Goal: Task Accomplishment & Management: Complete application form

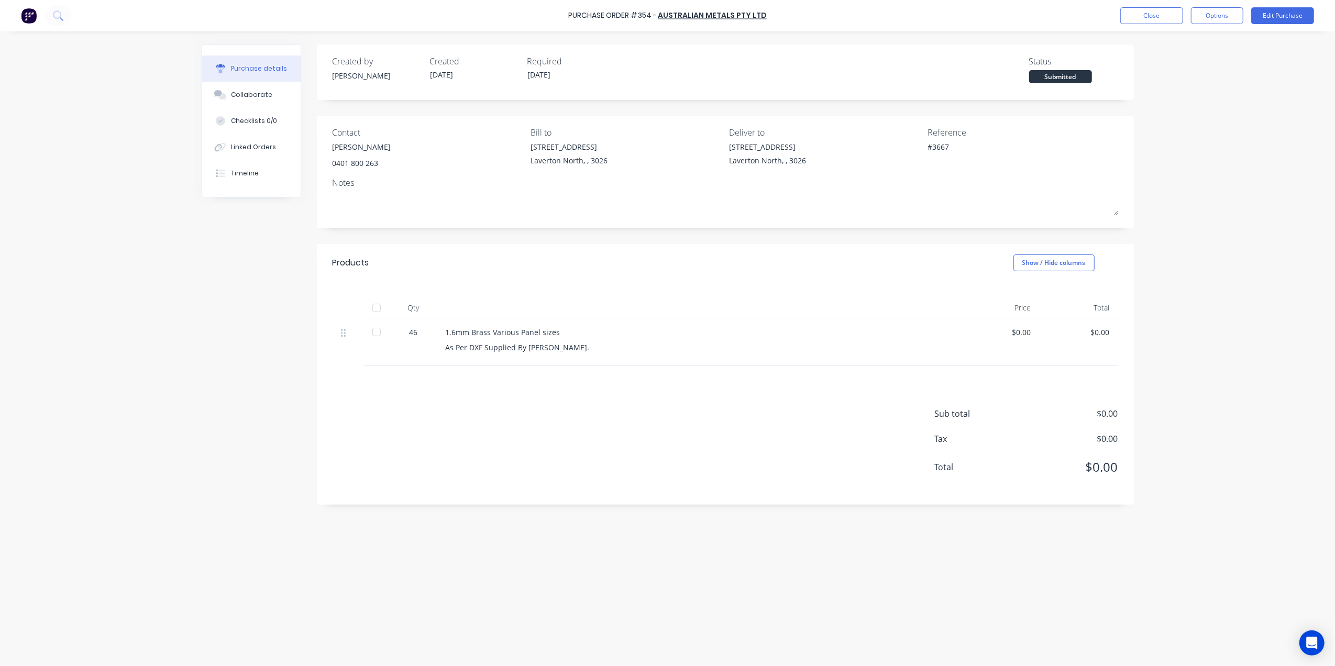
click at [1117, 15] on div "Purchase Order #354 - Australian Metals Pty Ltd Close Options Edit Purchase" at bounding box center [667, 15] width 1335 height 31
click at [1132, 13] on button "Close" at bounding box center [1152, 15] width 63 height 17
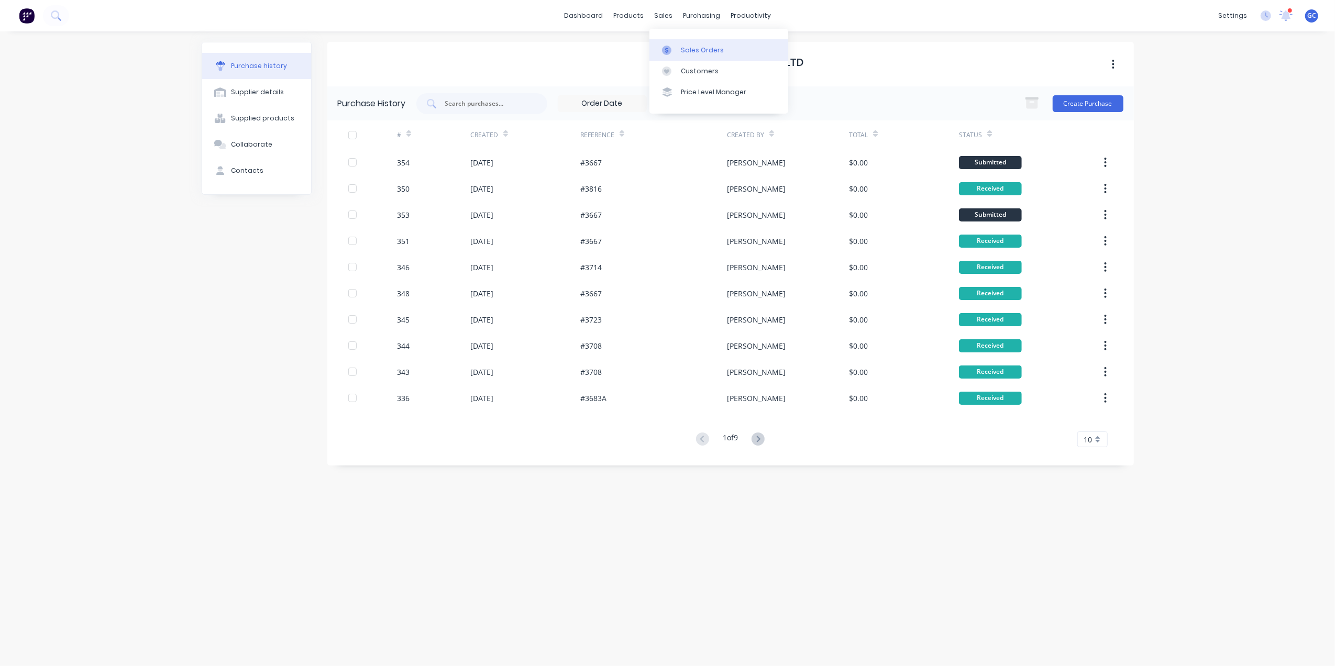
click at [682, 49] on div "Sales Orders" at bounding box center [702, 50] width 43 height 9
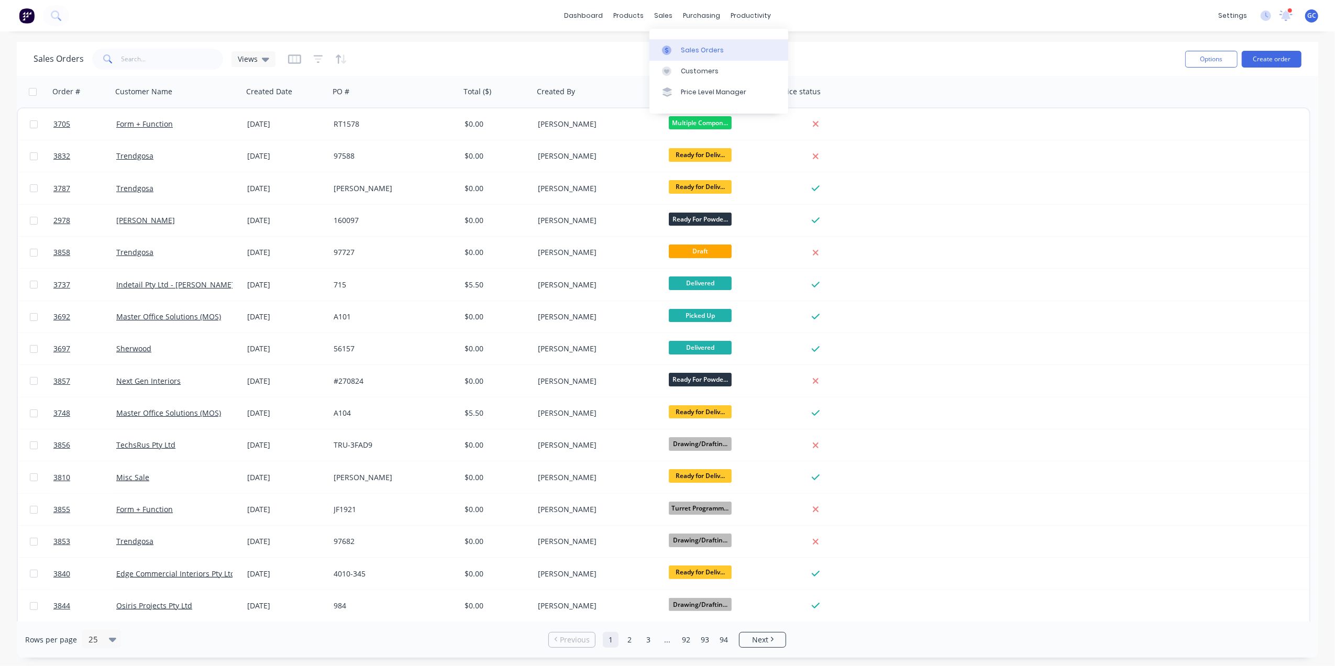
click at [680, 44] on link "Sales Orders" at bounding box center [719, 49] width 139 height 21
click at [241, 55] on span "Views" at bounding box center [248, 58] width 20 height 11
click at [246, 191] on button "Drafts" at bounding box center [294, 190] width 119 height 12
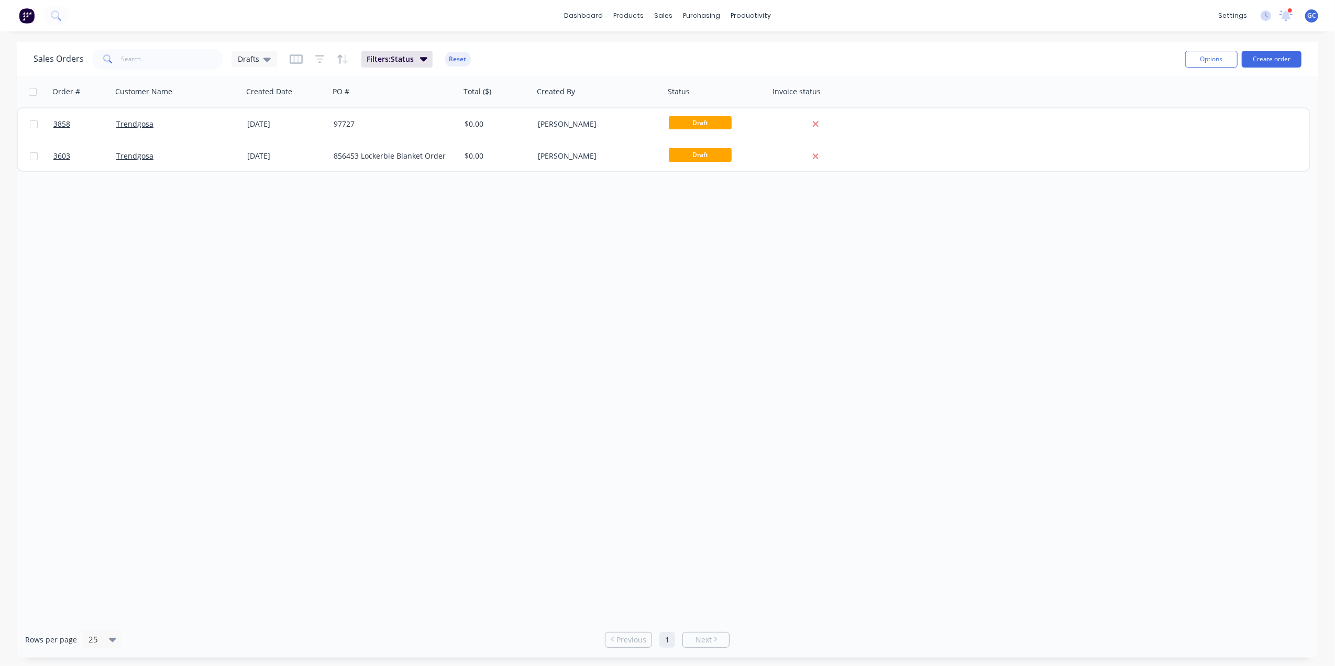
click at [359, 407] on div "Order # Customer Name Created Date PO # Total ($) Created By Status Invoice sta…" at bounding box center [668, 349] width 1302 height 546
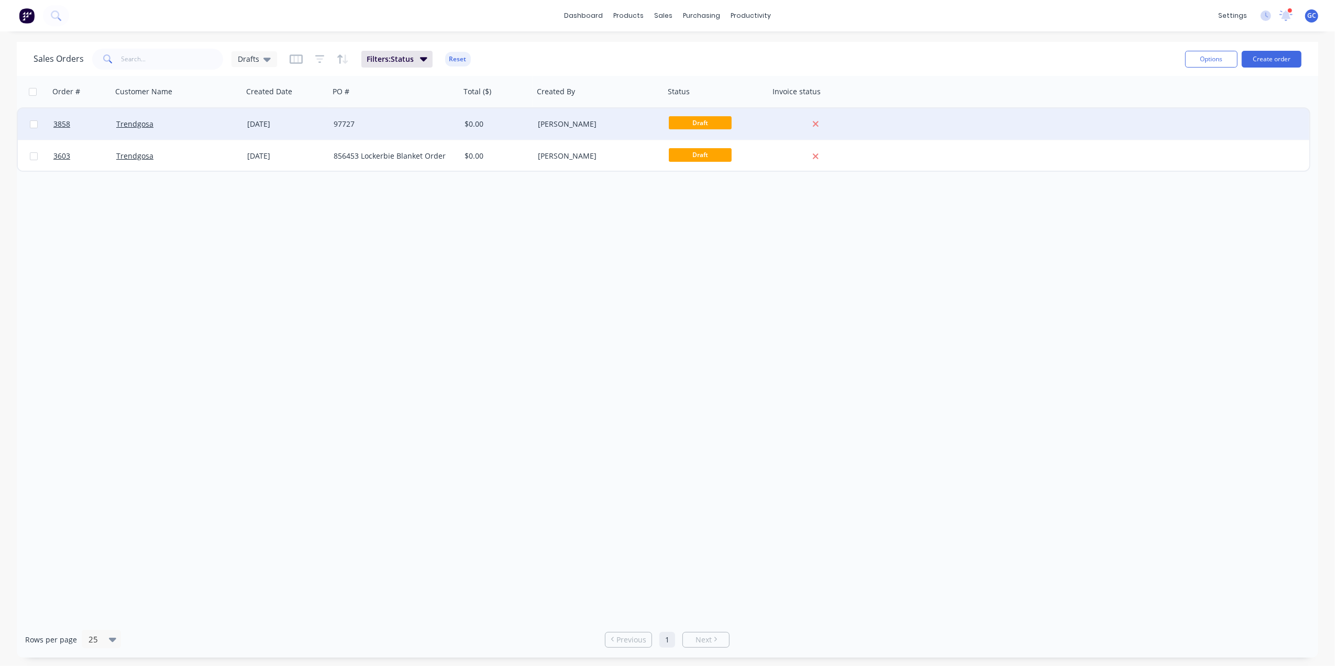
click at [376, 118] on div "97727" at bounding box center [395, 123] width 131 height 31
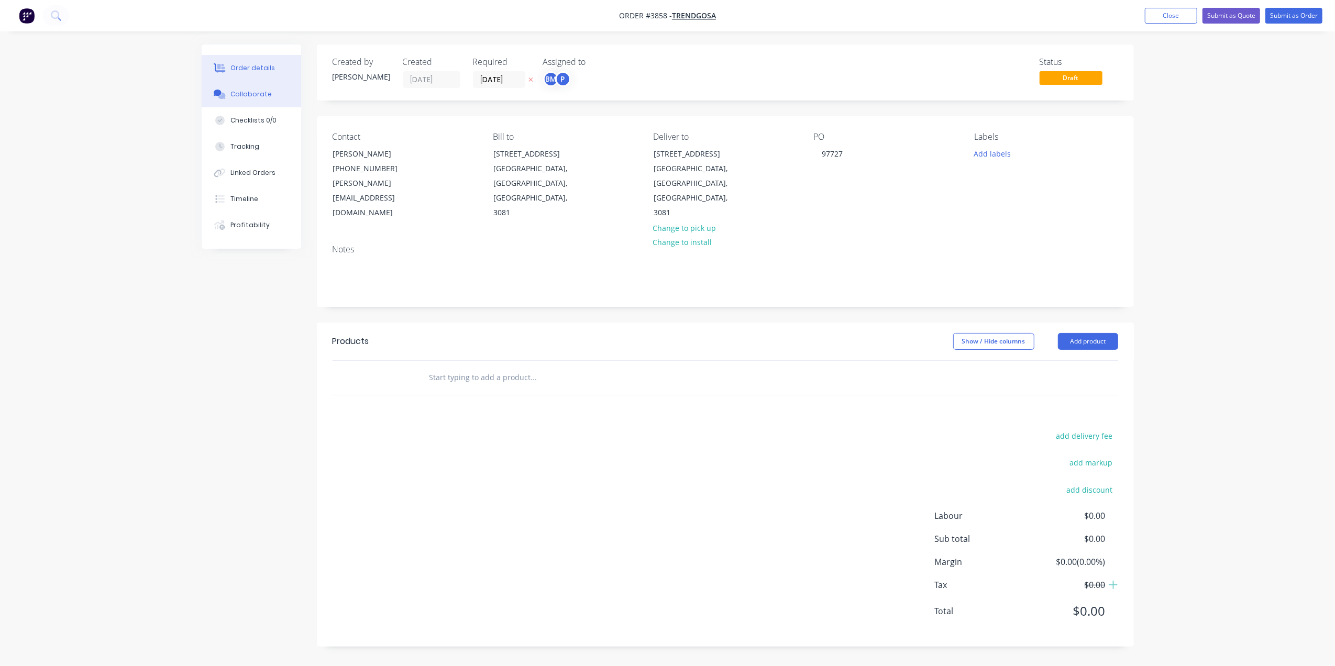
click at [275, 93] on button "Collaborate" at bounding box center [252, 94] width 100 height 26
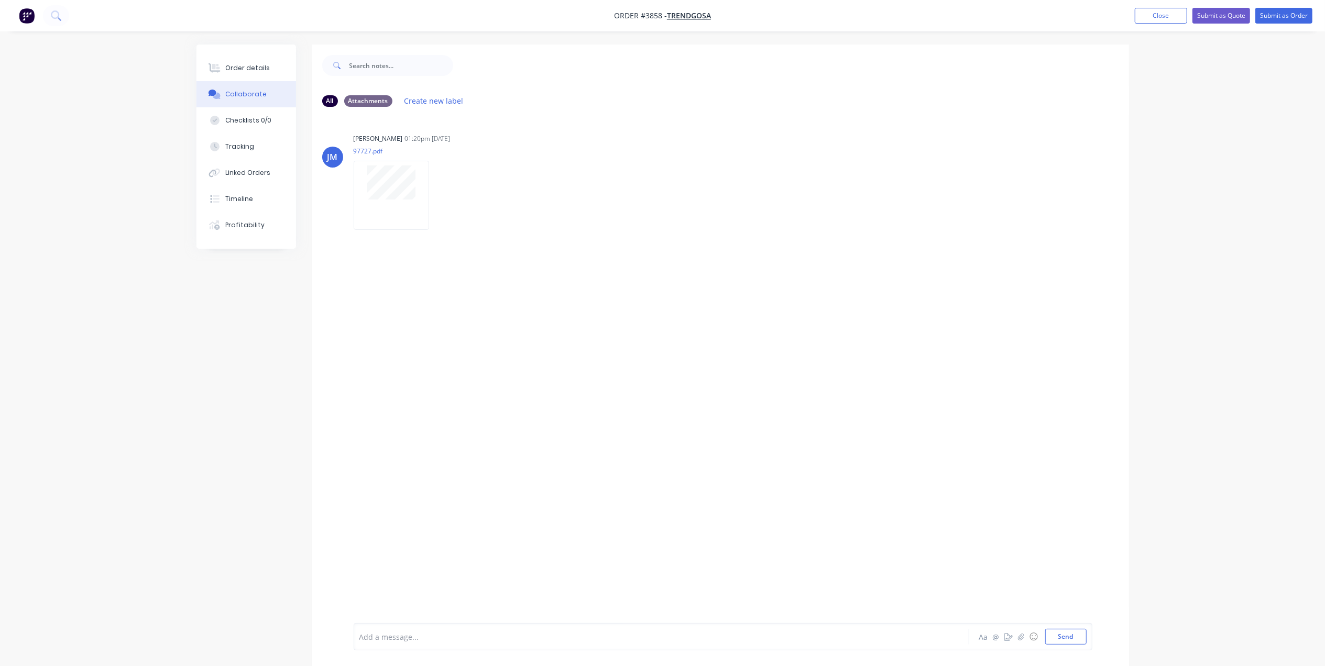
drag, startPoint x: 996, startPoint y: 42, endPoint x: 1123, endPoint y: 41, distance: 127.3
click at [1000, 42] on div "Order details Collaborate Checklists 0/0 Tracking Linked Orders Timeline Profit…" at bounding box center [662, 341] width 1325 height 682
click at [1159, 16] on button "Close" at bounding box center [1161, 16] width 52 height 16
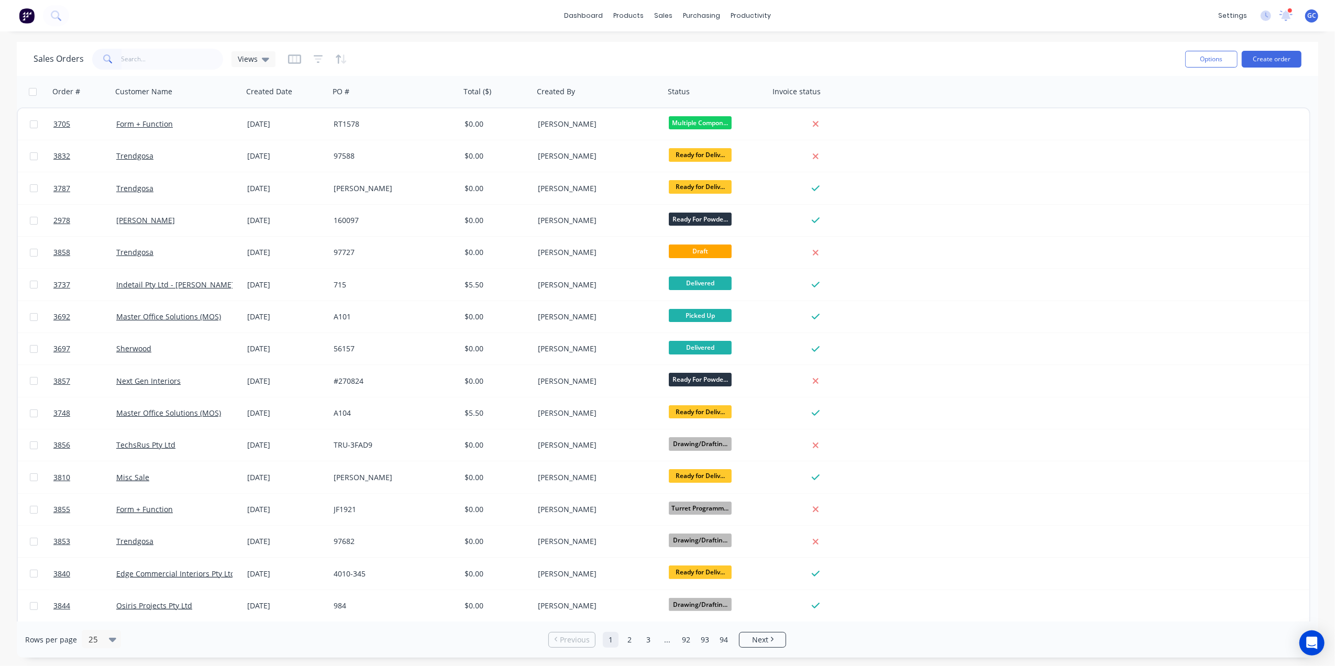
click at [162, 57] on input "text" at bounding box center [173, 59] width 102 height 21
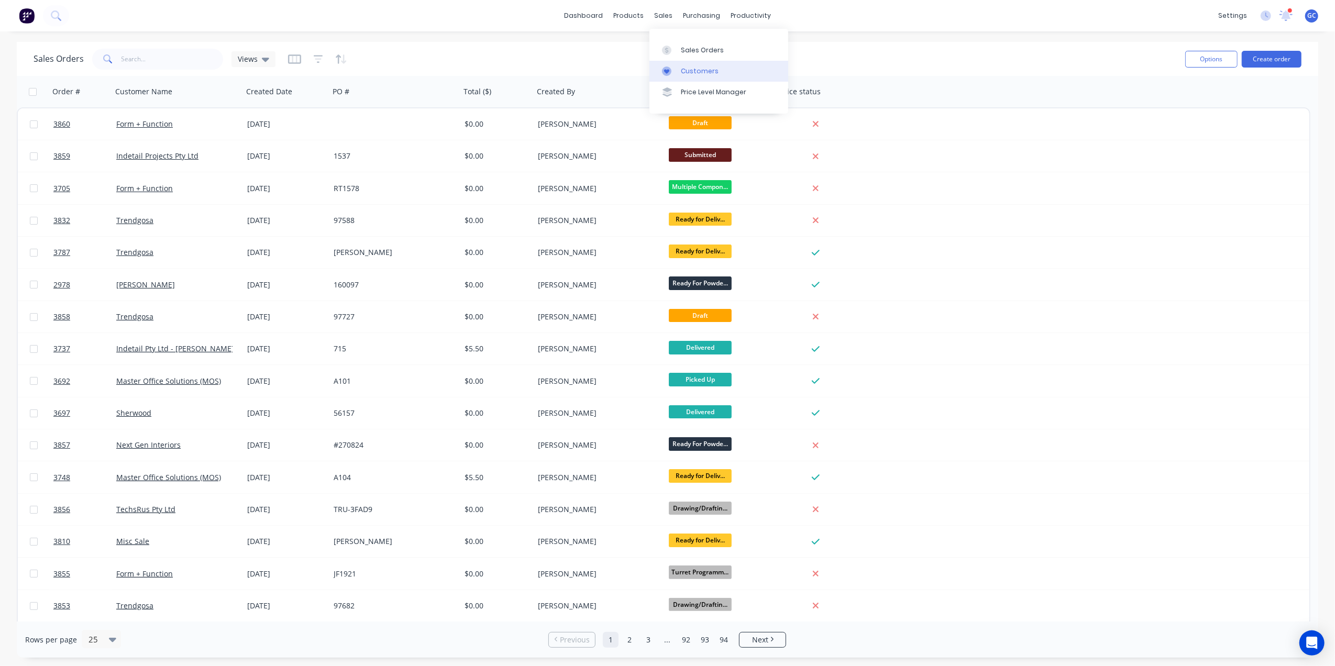
click at [699, 63] on link "Customers" at bounding box center [719, 71] width 139 height 21
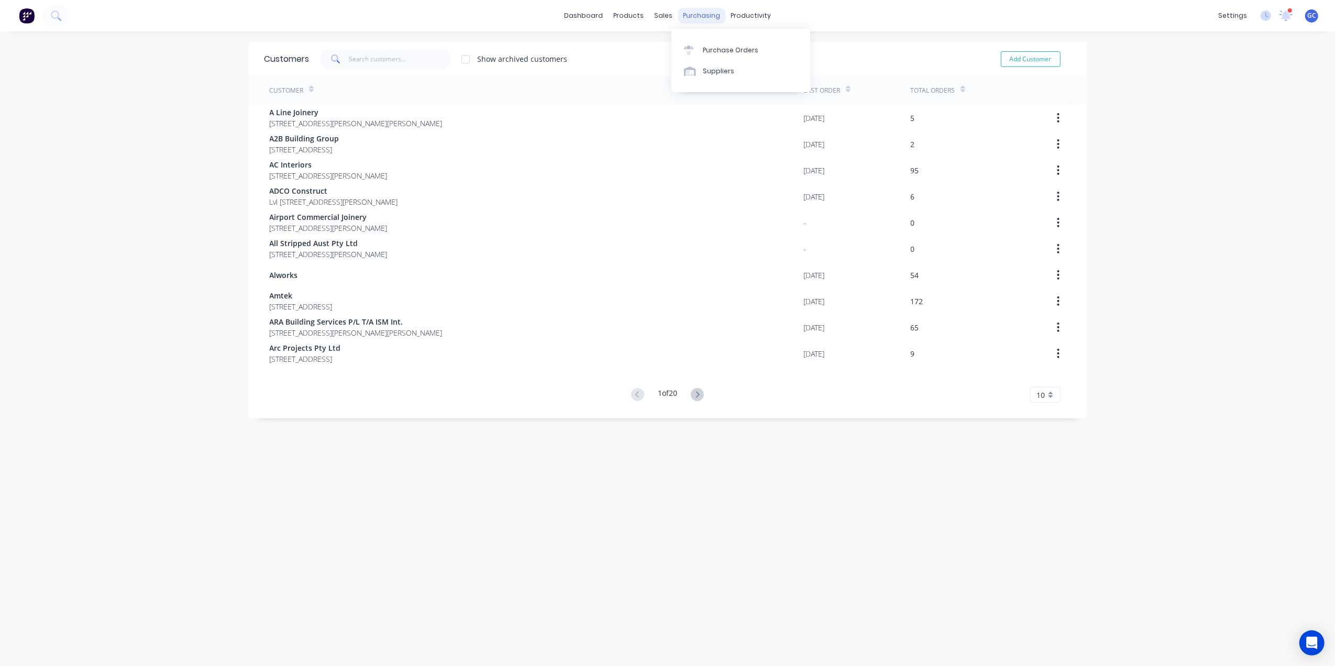
click at [696, 9] on div "purchasing" at bounding box center [702, 16] width 48 height 16
click at [1020, 57] on button "Add Customer" at bounding box center [1031, 59] width 60 height 16
select select "AU"
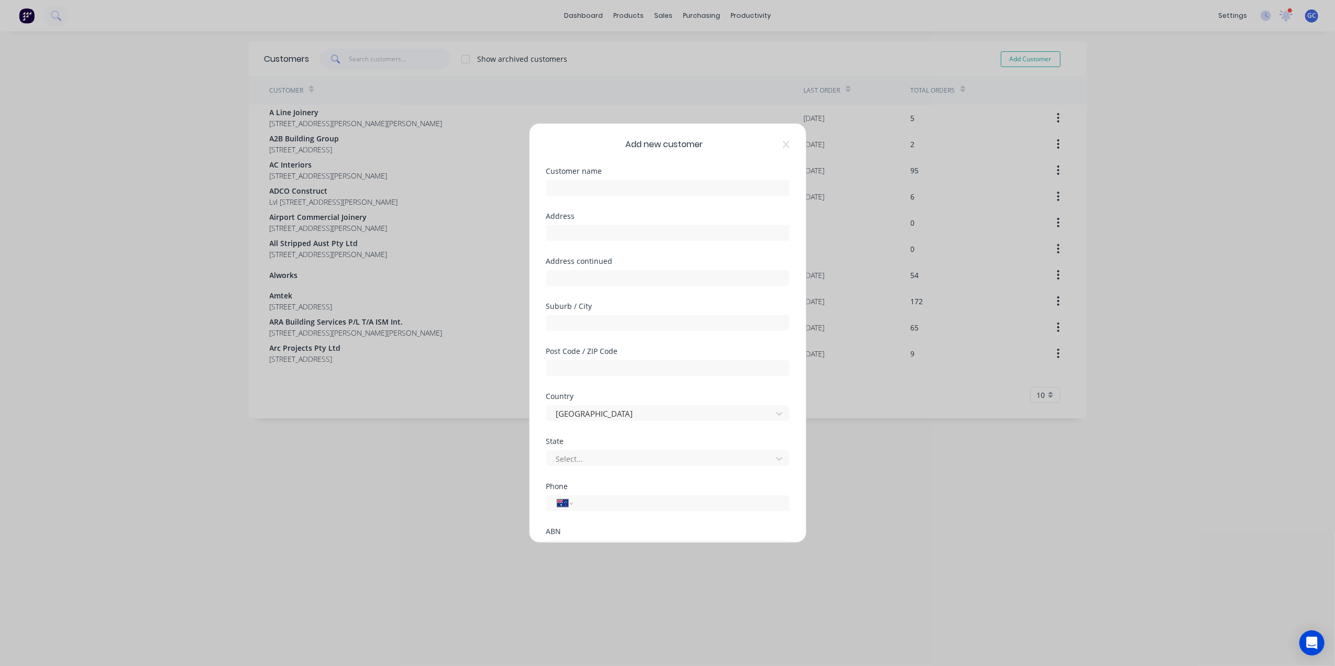
click at [715, 74] on div "Add new customer Customer name Address Address continued Suburb / City Post Cod…" at bounding box center [667, 333] width 1335 height 666
click at [783, 145] on icon at bounding box center [786, 144] width 6 height 8
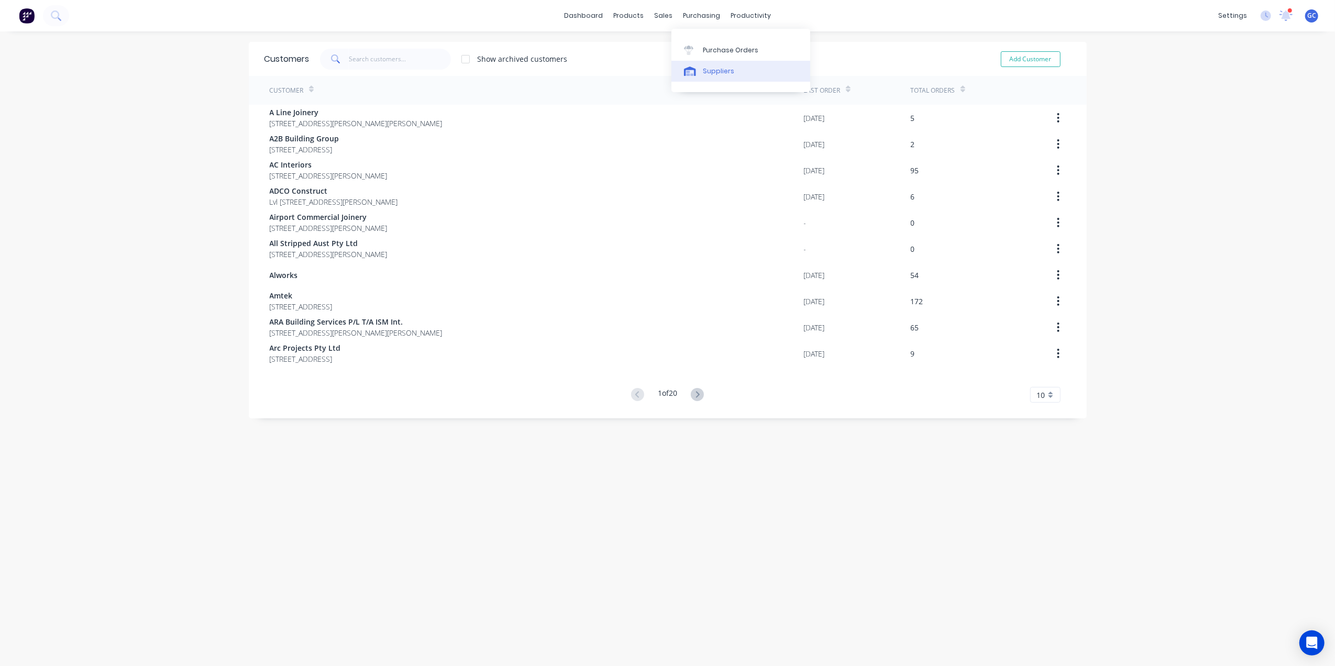
click at [725, 63] on link "Suppliers" at bounding box center [741, 71] width 139 height 21
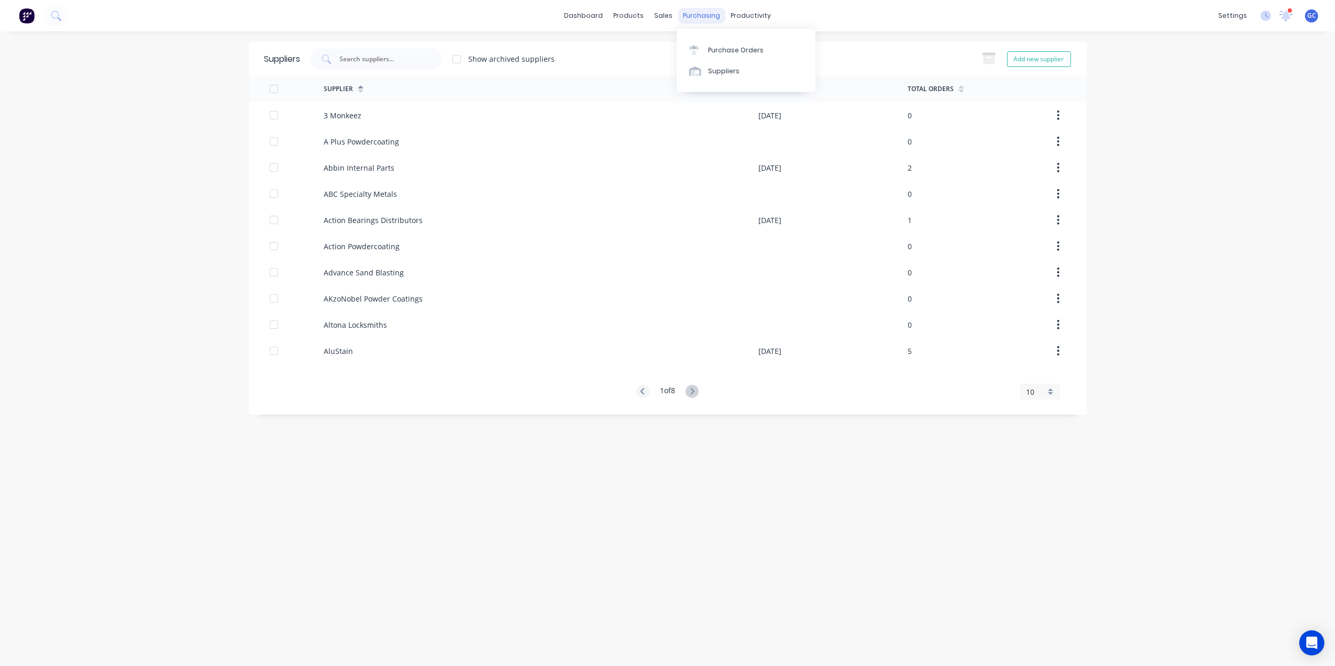
click at [705, 17] on div "purchasing" at bounding box center [702, 16] width 48 height 16
click at [717, 42] on link "Purchase Orders" at bounding box center [746, 49] width 139 height 21
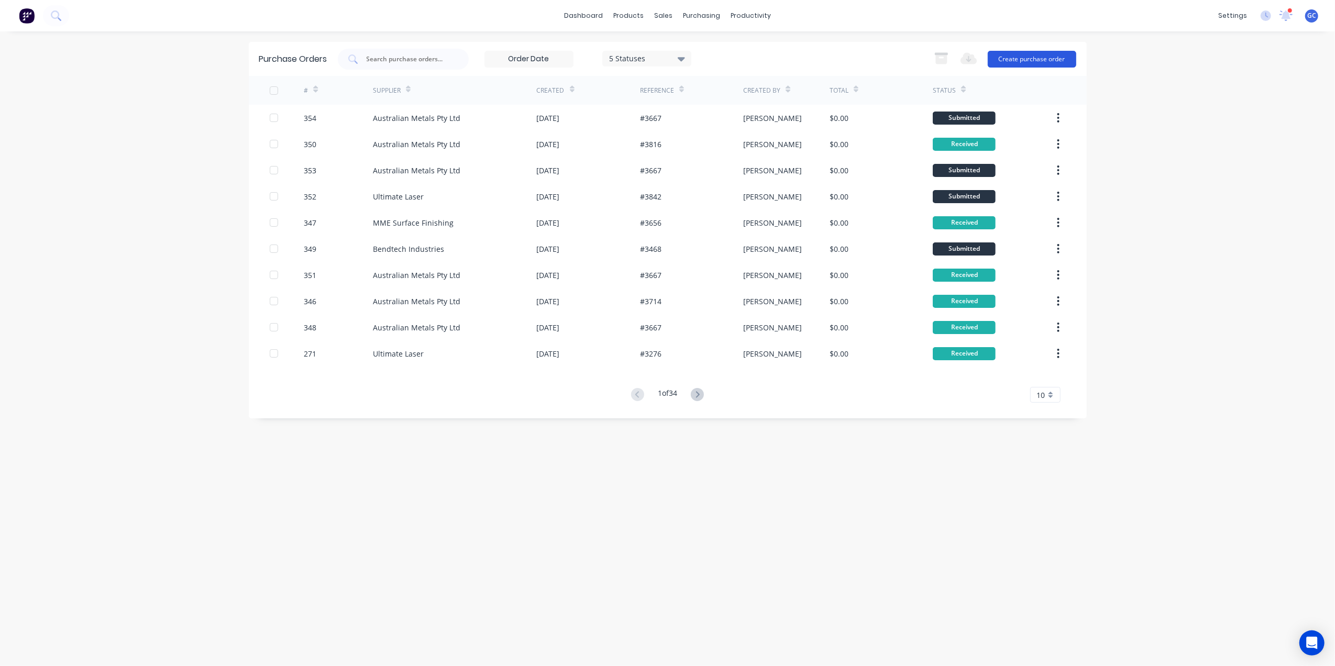
click at [1036, 61] on button "Create purchase order" at bounding box center [1032, 59] width 89 height 17
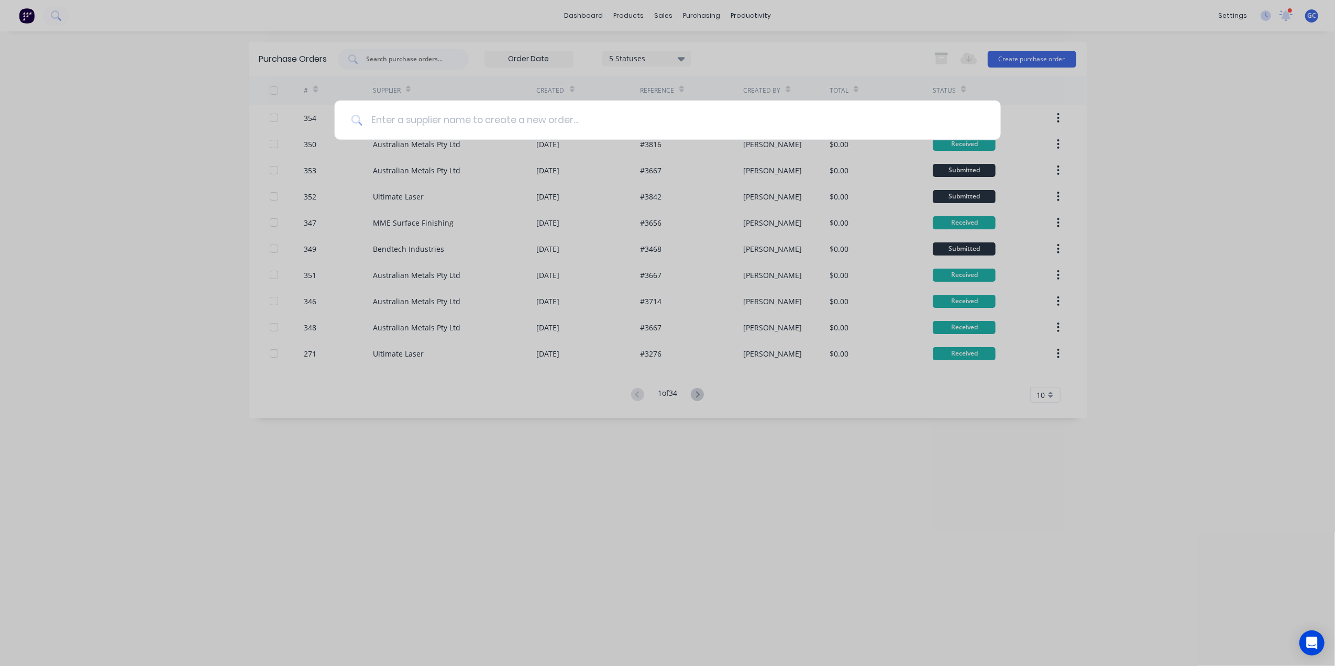
click at [799, 114] on input at bounding box center [674, 120] width 622 height 39
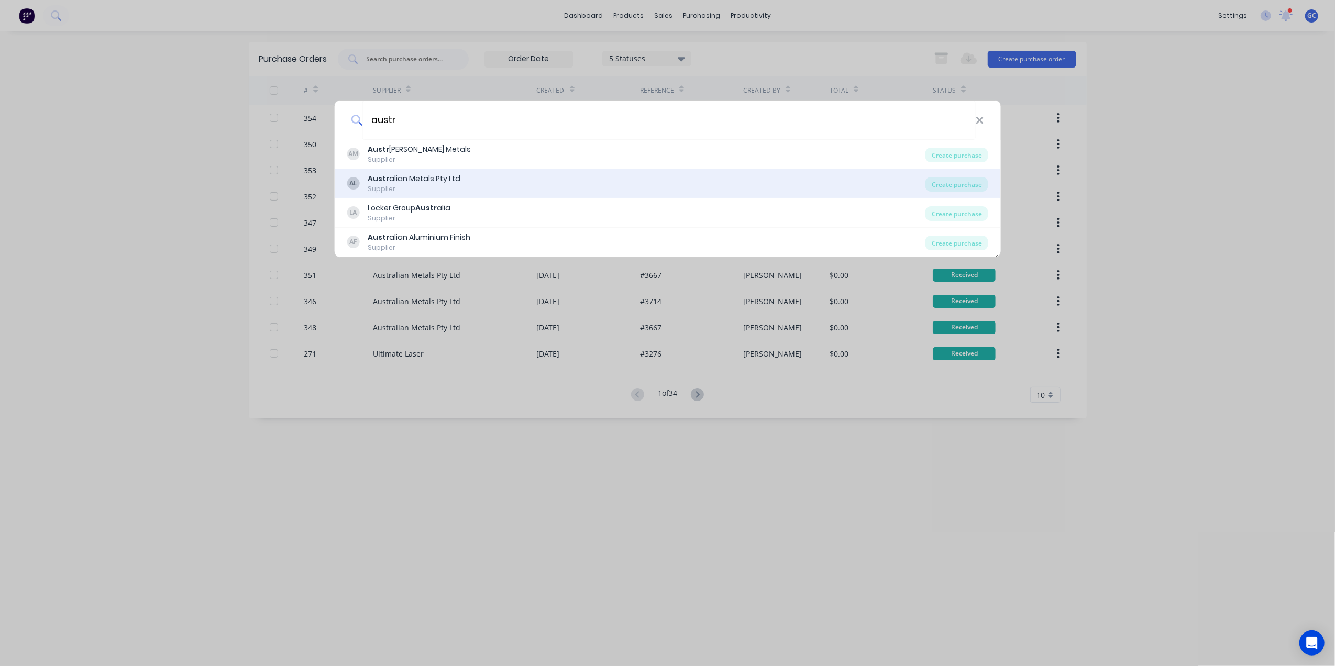
type input "austr"
click at [373, 180] on b "Austr" at bounding box center [378, 178] width 21 height 10
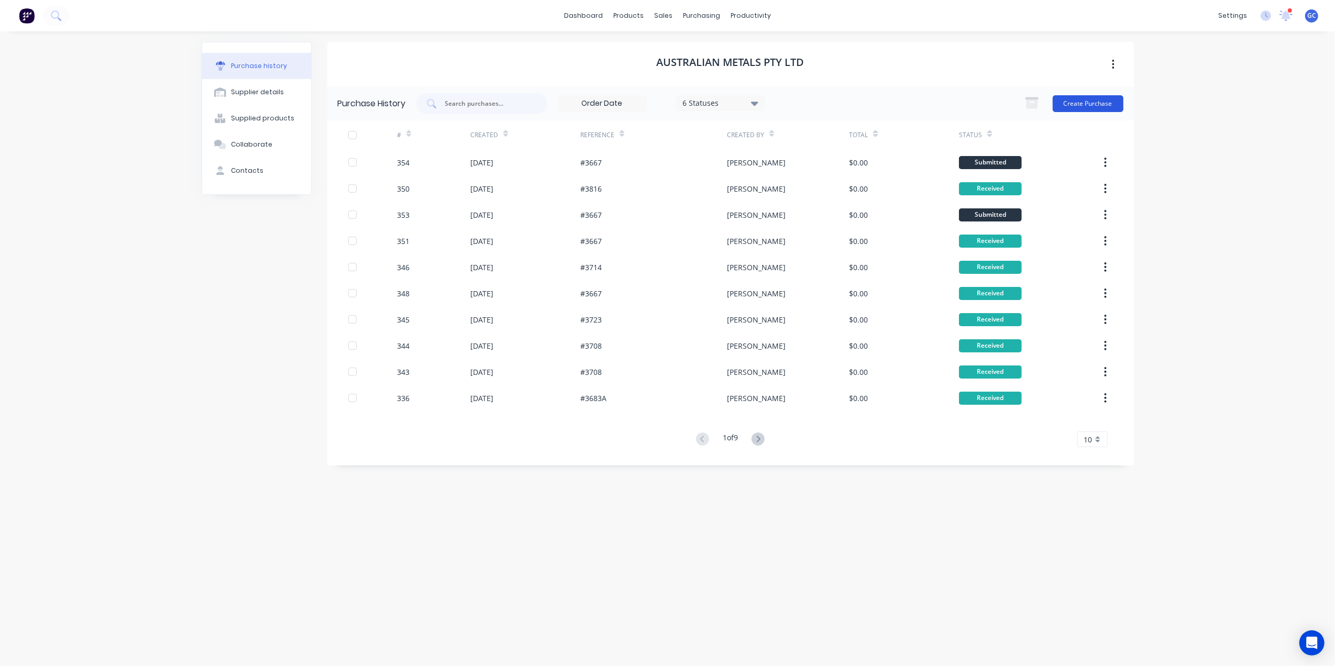
click at [1099, 102] on button "Create Purchase" at bounding box center [1088, 103] width 71 height 17
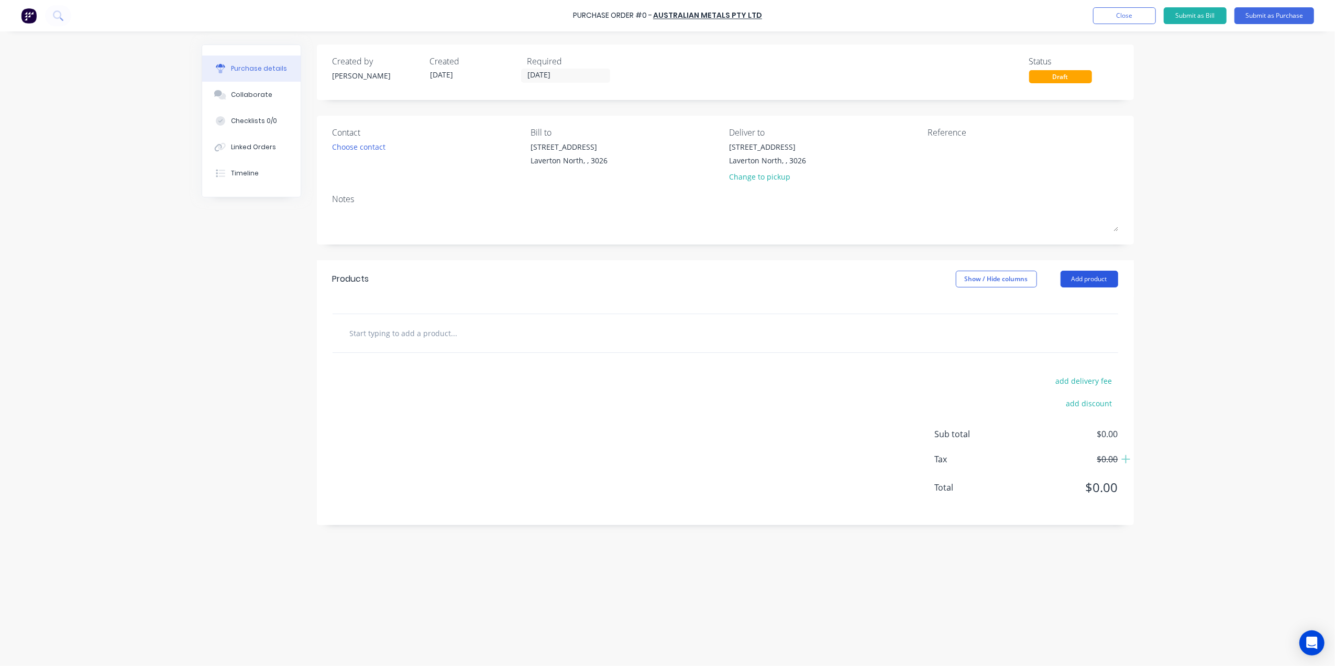
click at [1092, 280] on button "Add product" at bounding box center [1090, 279] width 58 height 17
click at [1071, 323] on div "Basic product" at bounding box center [1068, 327] width 81 height 15
click at [466, 352] on div at bounding box center [468, 350] width 87 height 15
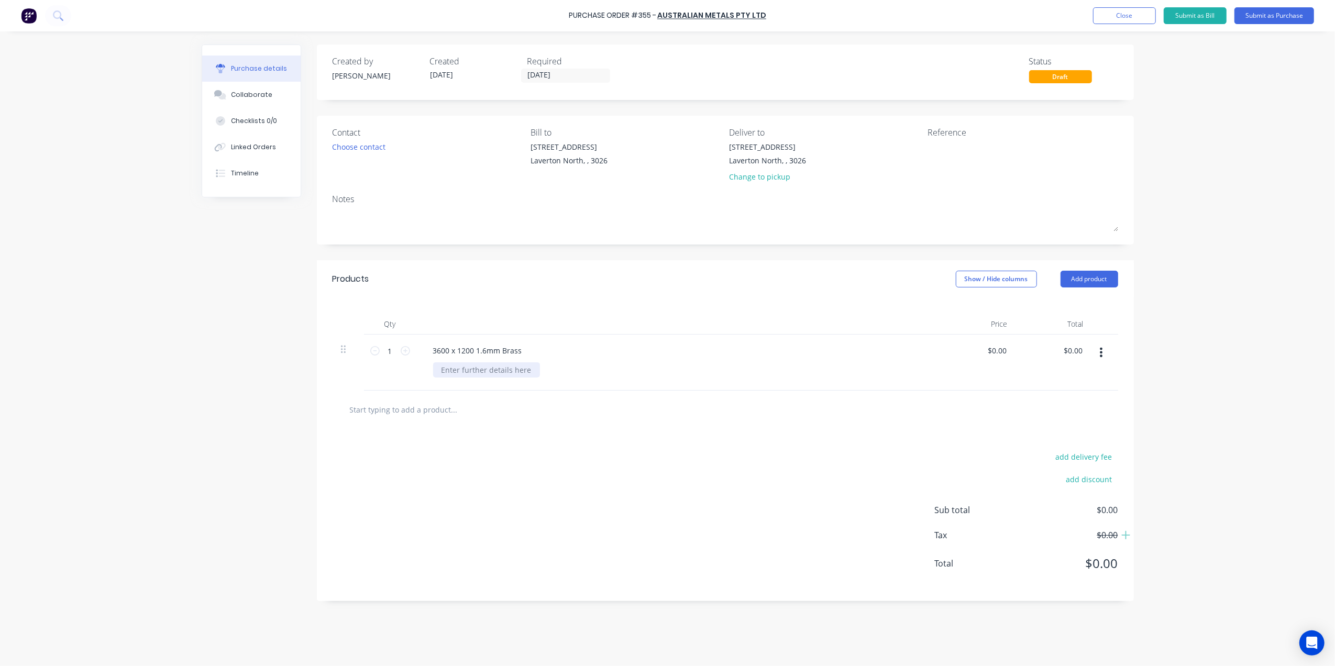
click at [495, 372] on div at bounding box center [486, 370] width 107 height 15
click at [1108, 279] on button "Add product" at bounding box center [1090, 279] width 58 height 17
click at [1071, 323] on div "Basic product" at bounding box center [1068, 327] width 81 height 15
click at [485, 407] on div at bounding box center [468, 406] width 87 height 15
click at [477, 369] on div at bounding box center [486, 370] width 107 height 15
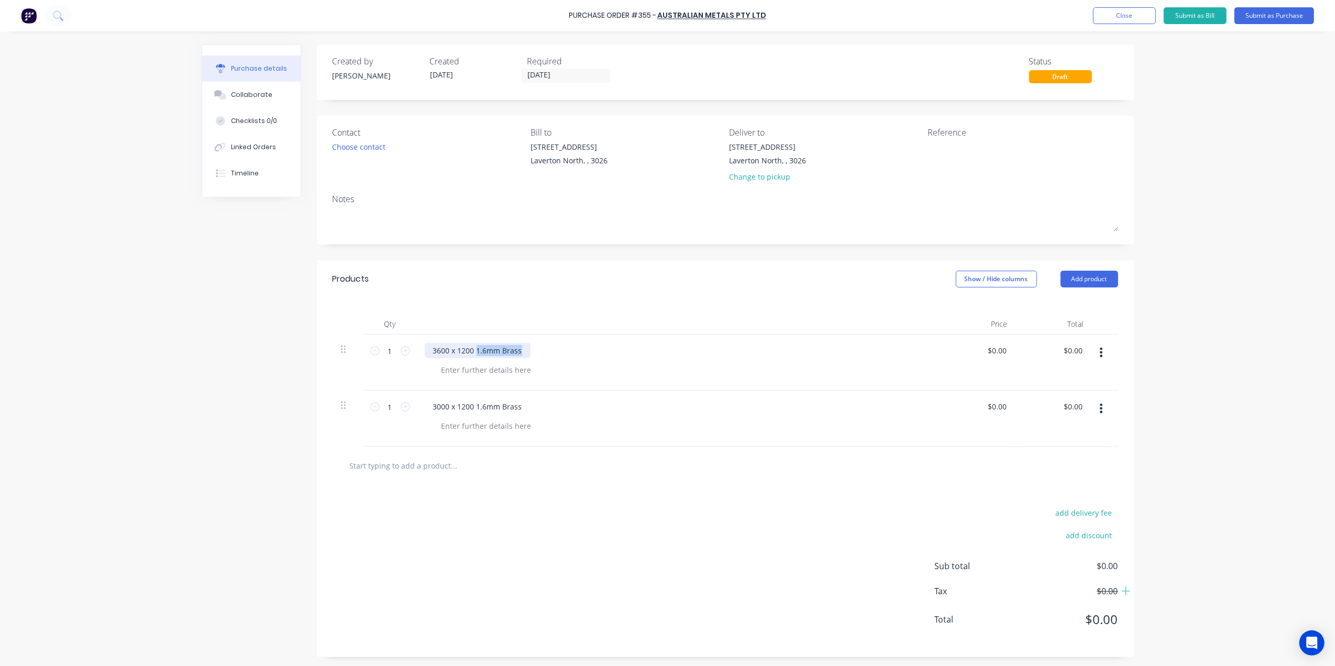
drag, startPoint x: 520, startPoint y: 350, endPoint x: 470, endPoint y: 350, distance: 49.8
click at [470, 350] on div "3600 x 1200 1.6mm Brass" at bounding box center [478, 350] width 106 height 15
copy div "1.6mm Brass"
click at [487, 366] on div at bounding box center [486, 370] width 107 height 15
paste div
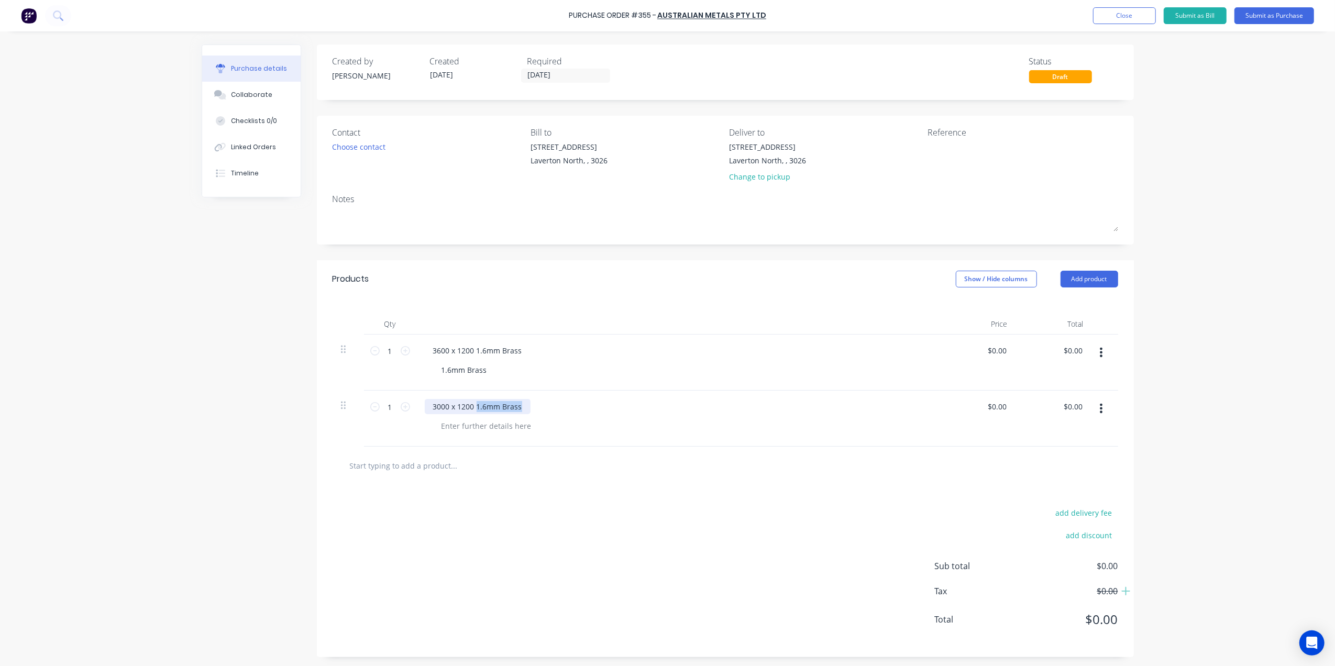
drag, startPoint x: 516, startPoint y: 409, endPoint x: 472, endPoint y: 409, distance: 43.5
click at [472, 409] on div "3000 x 1200 1.6mm Brass" at bounding box center [478, 406] width 106 height 15
drag, startPoint x: 522, startPoint y: 350, endPoint x: 473, endPoint y: 347, distance: 49.4
click at [473, 347] on div "3600 x 1200 1.6mm Brass" at bounding box center [478, 350] width 106 height 15
click at [492, 423] on div at bounding box center [486, 426] width 107 height 15
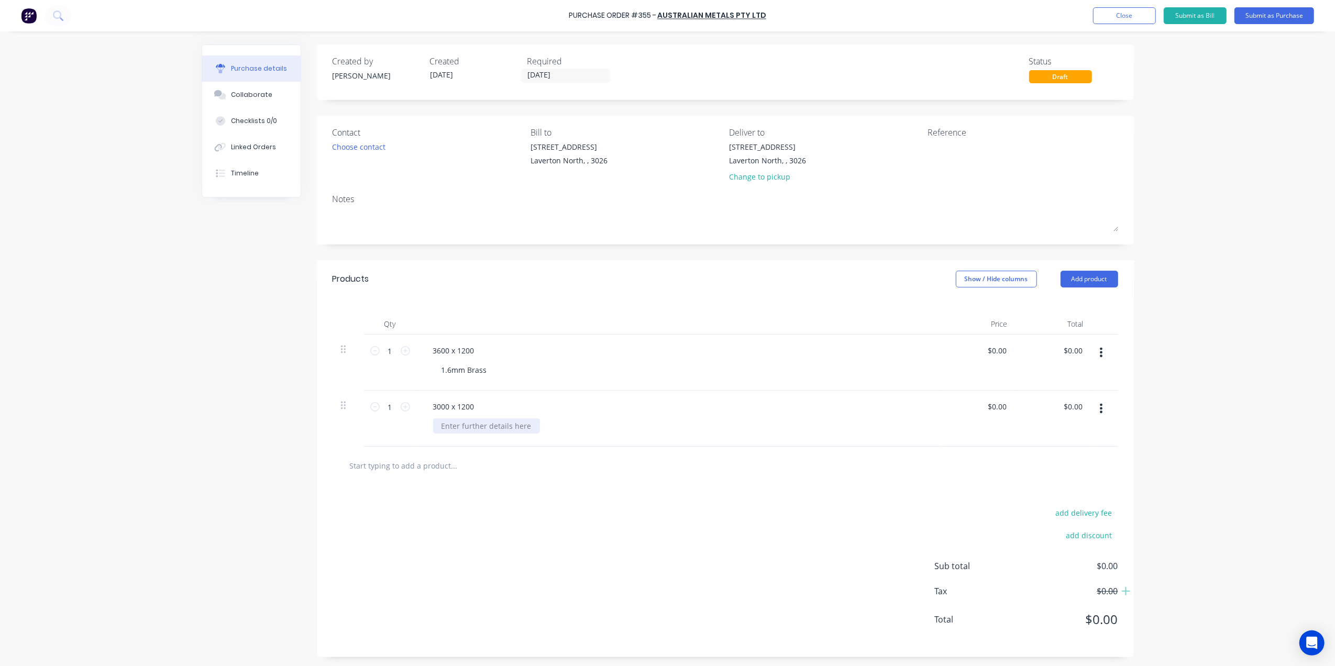
paste div
click at [470, 350] on div "3600 x 1200" at bounding box center [454, 350] width 58 height 15
click at [478, 407] on div "3000 x 1200" at bounding box center [678, 406] width 507 height 15
click at [551, 369] on div "1.6mm Brass" at bounding box center [682, 370] width 499 height 15
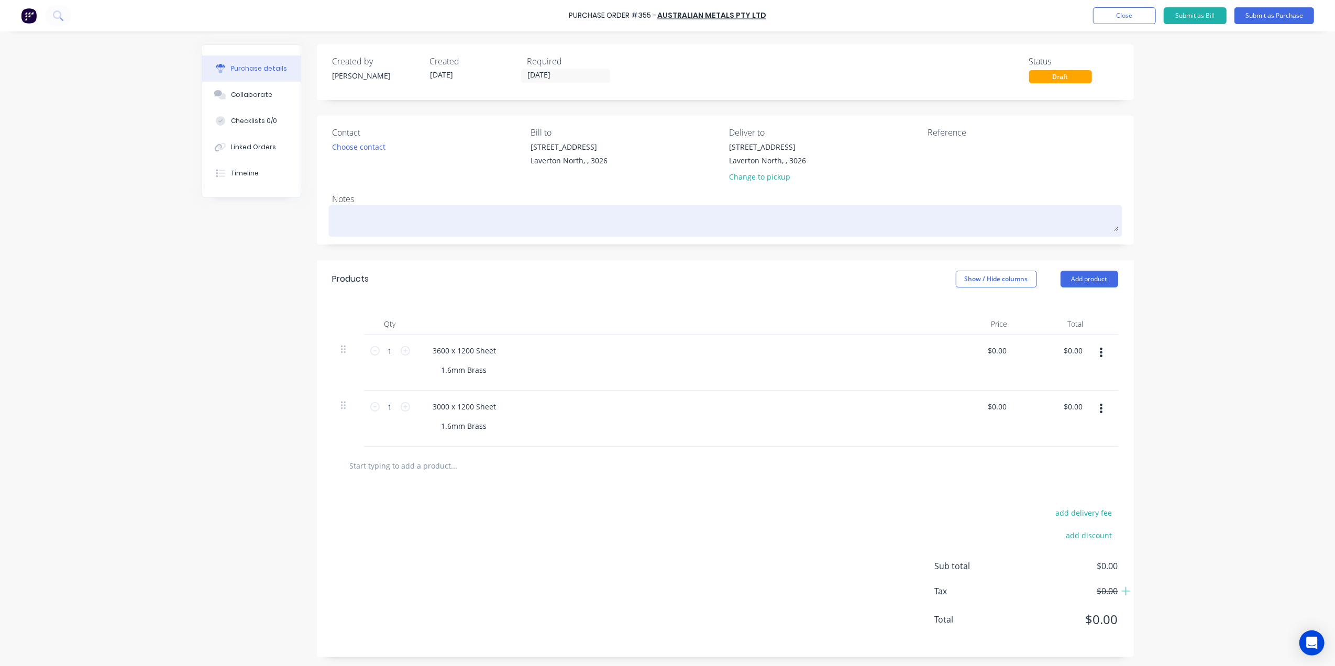
click at [361, 208] on div at bounding box center [726, 221] width 786 height 26
click at [360, 219] on textarea at bounding box center [726, 220] width 786 height 24
type textarea "x"
type textarea "i"
type textarea "x"
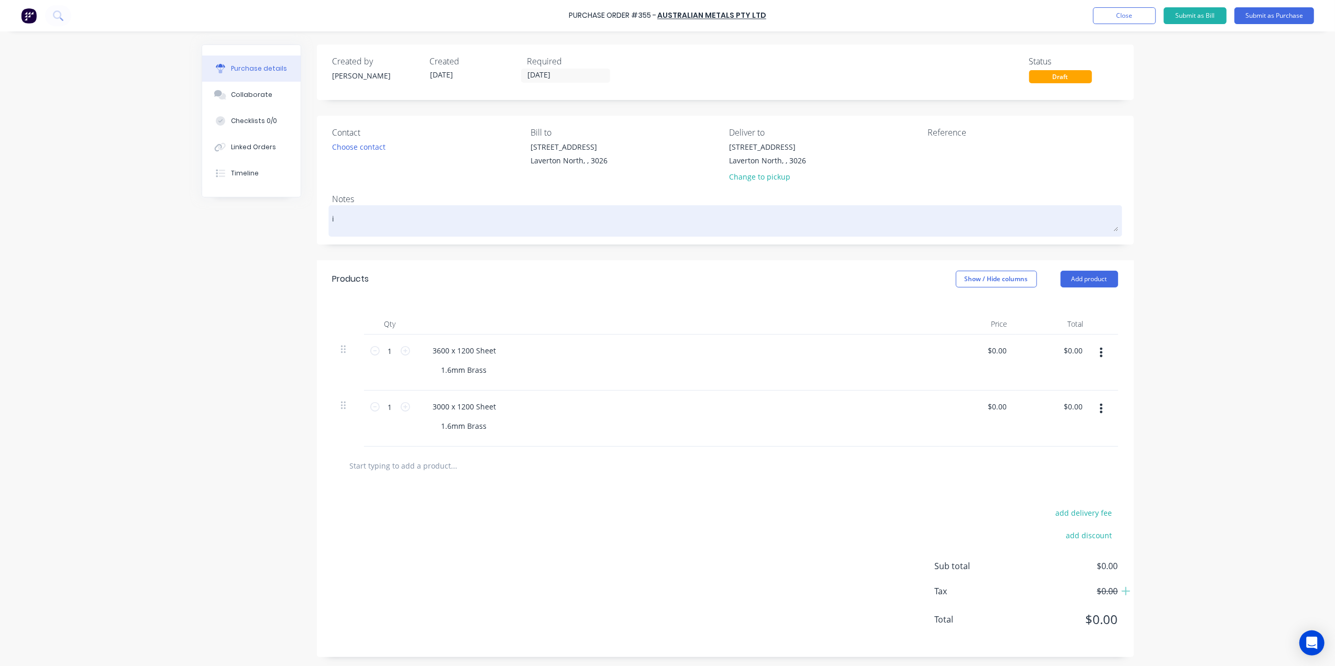
type textarea "ic"
type textarea "x"
type textarea "ick"
type textarea "x"
type textarea "ick"
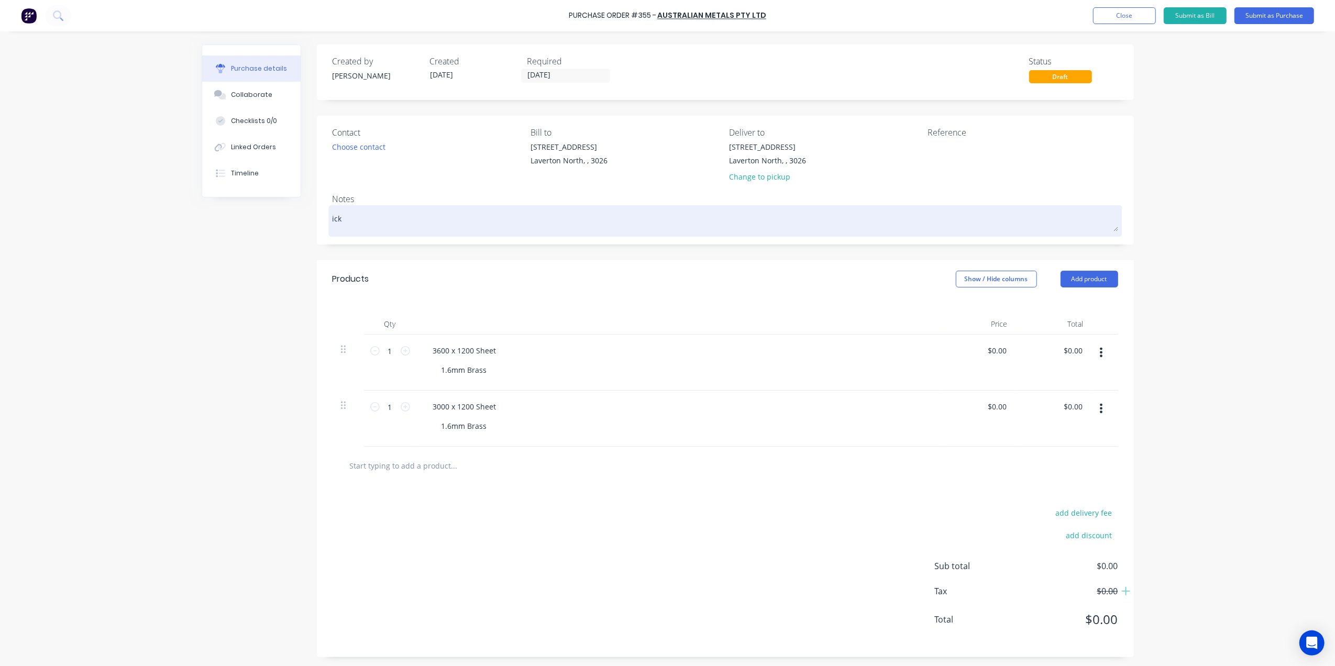
type textarea "x"
type textarea "ick U"
type textarea "x"
type textarea "ick U"
type textarea "x"
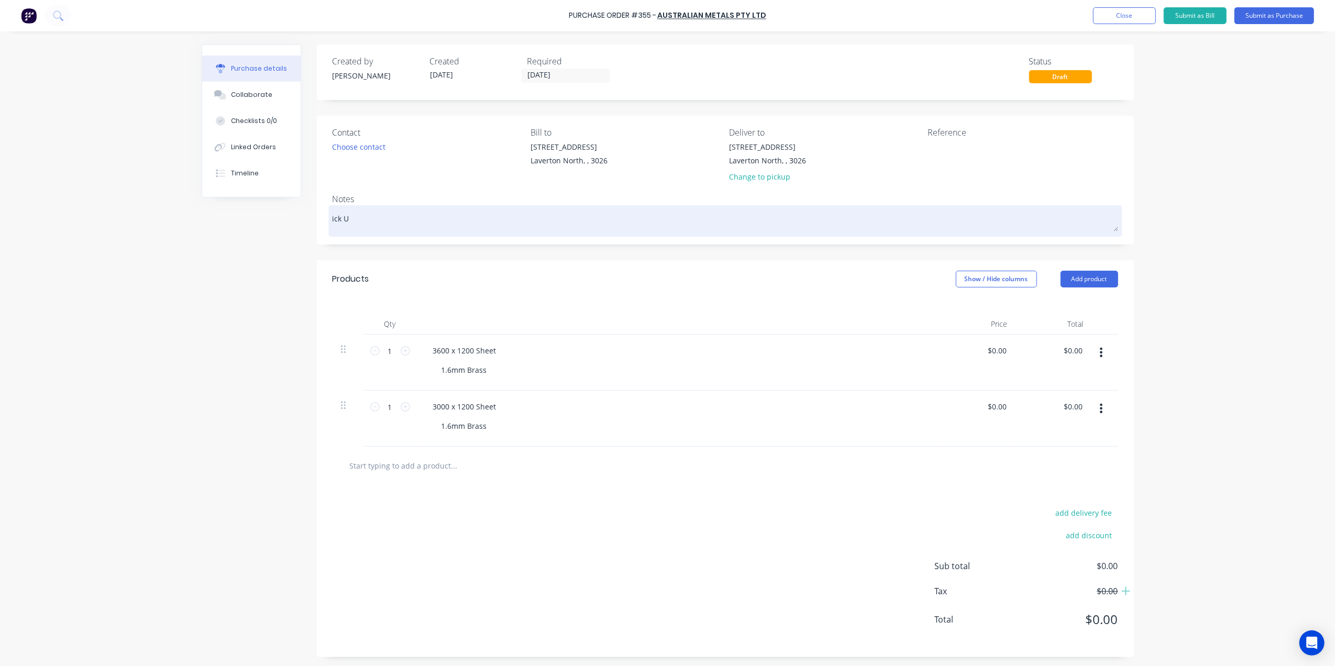
type textarea "ick U"
type textarea "x"
type textarea "ick"
type textarea "x"
type textarea "ick"
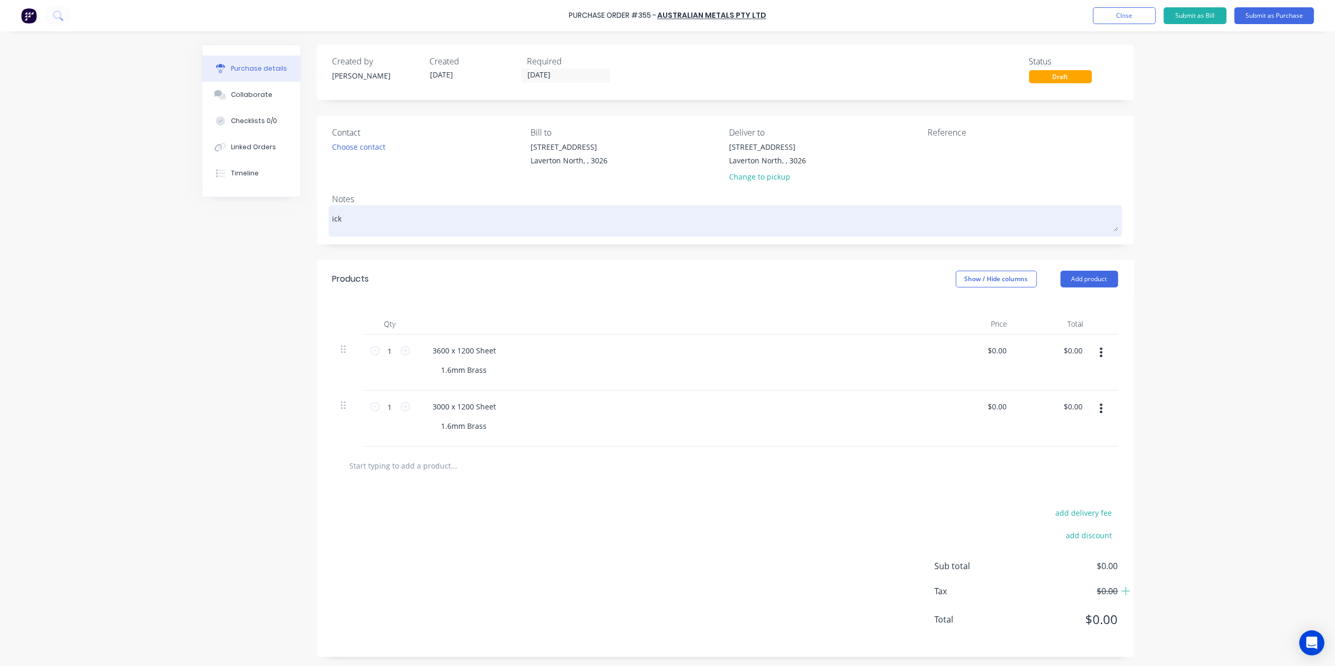
type textarea "x"
type textarea "ic"
type textarea "x"
type textarea "i"
type textarea "x"
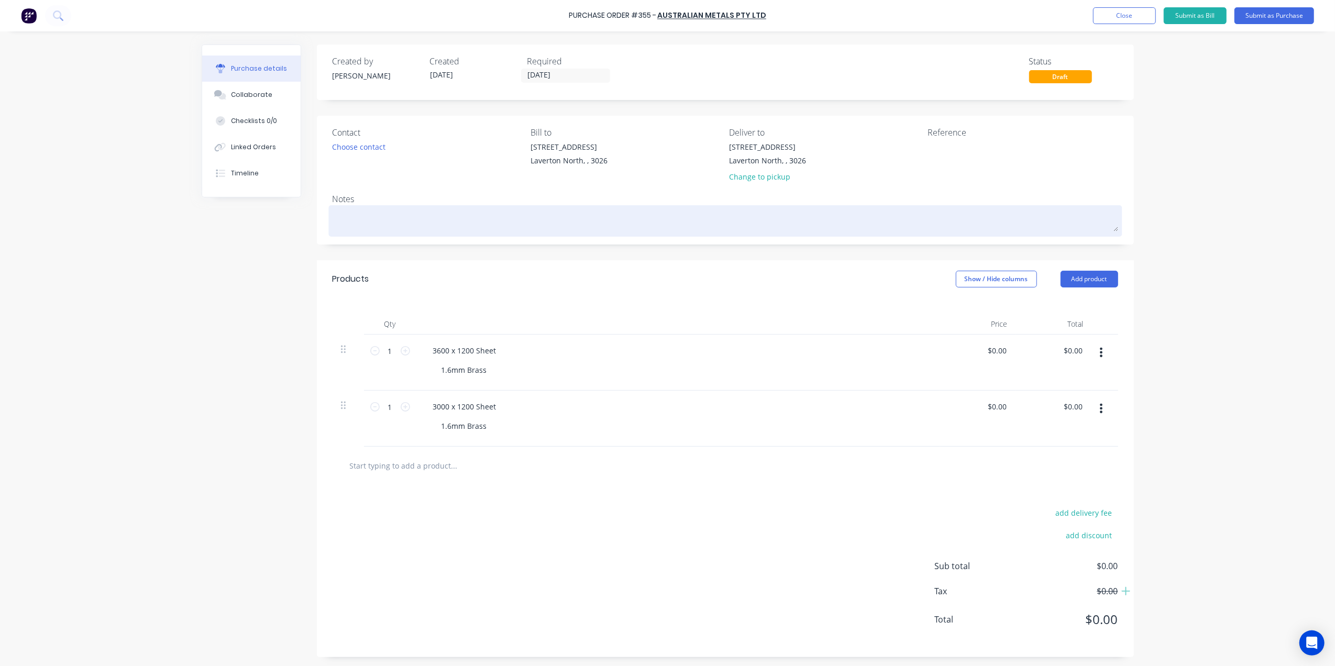
type textarea "P"
type textarea "x"
type textarea "Pi"
type textarea "x"
type textarea "Pic"
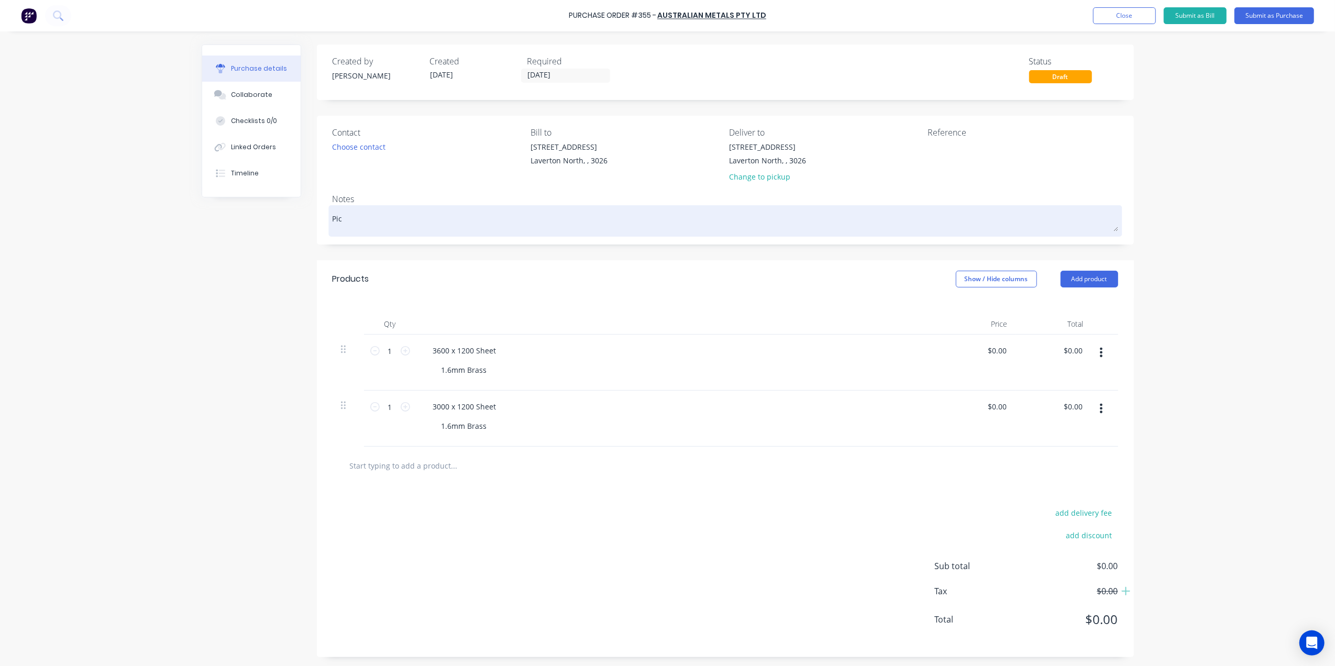
type textarea "x"
type textarea "Pick"
type textarea "x"
type textarea "Pick"
type textarea "x"
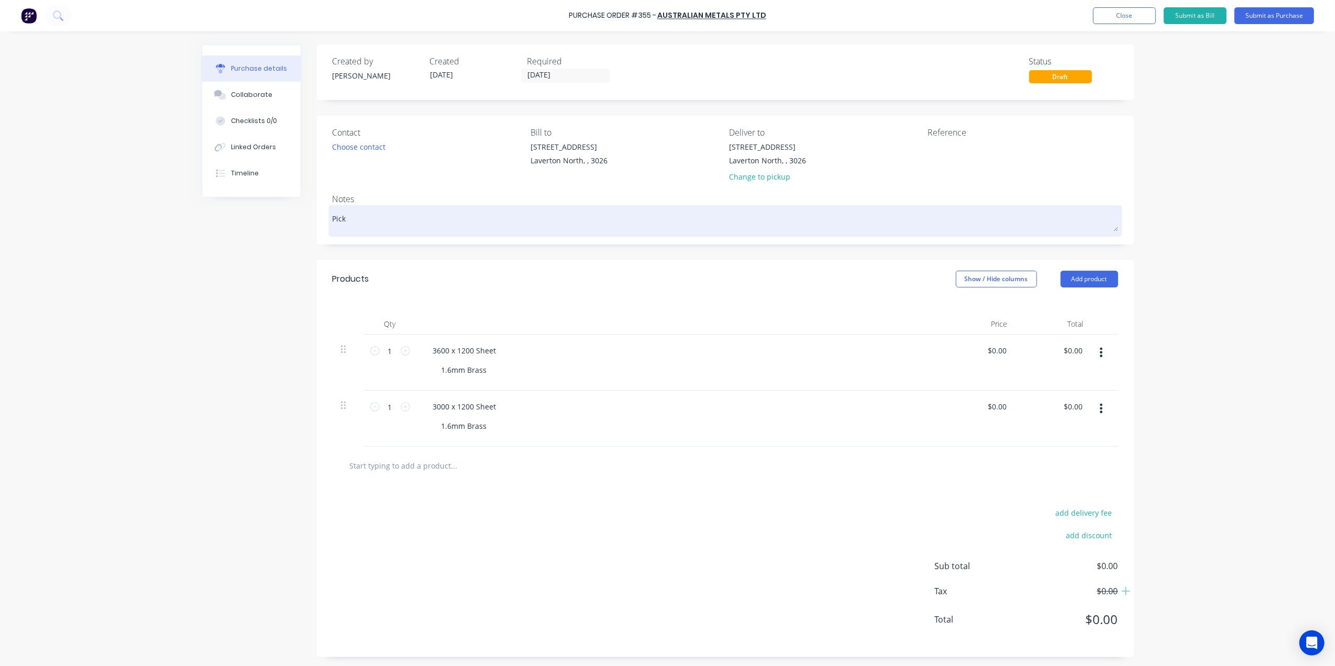
type textarea "Pick U"
type textarea "x"
type textarea "Pick Up"
type textarea "x"
type textarea "Pick Up"
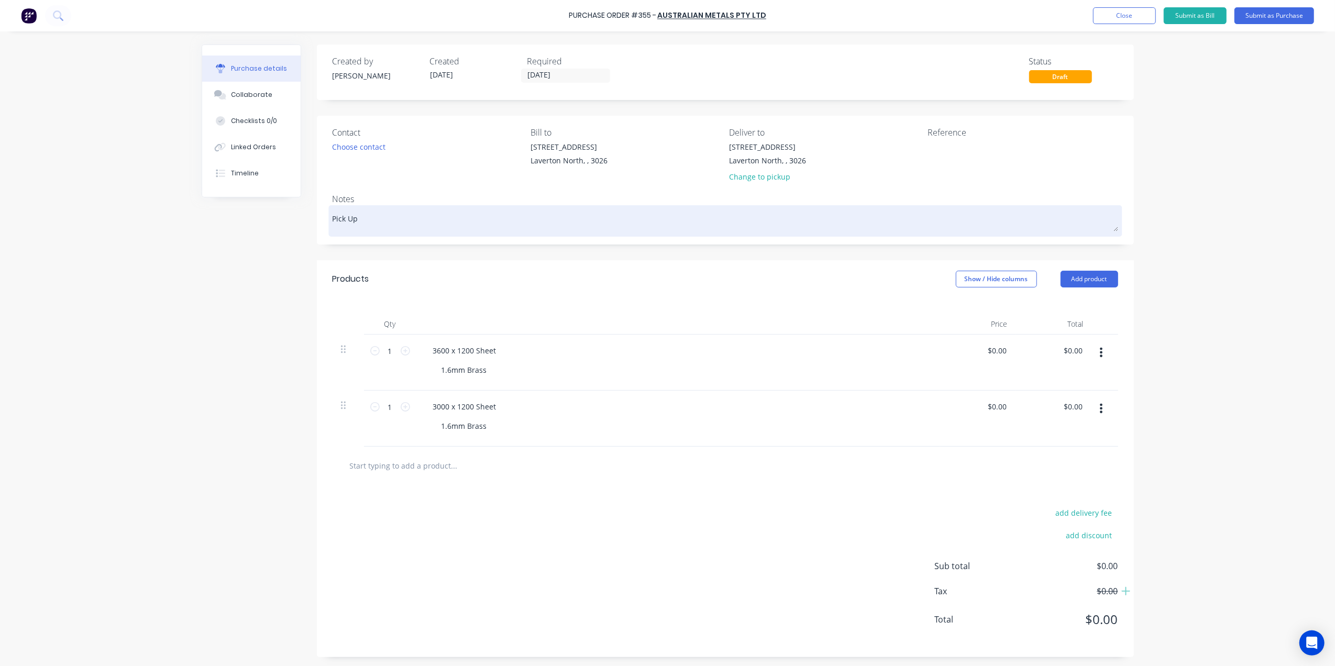
type textarea "x"
type textarea "Pick Up A"
type textarea "x"
type textarea "Pick Up Ab"
type textarea "x"
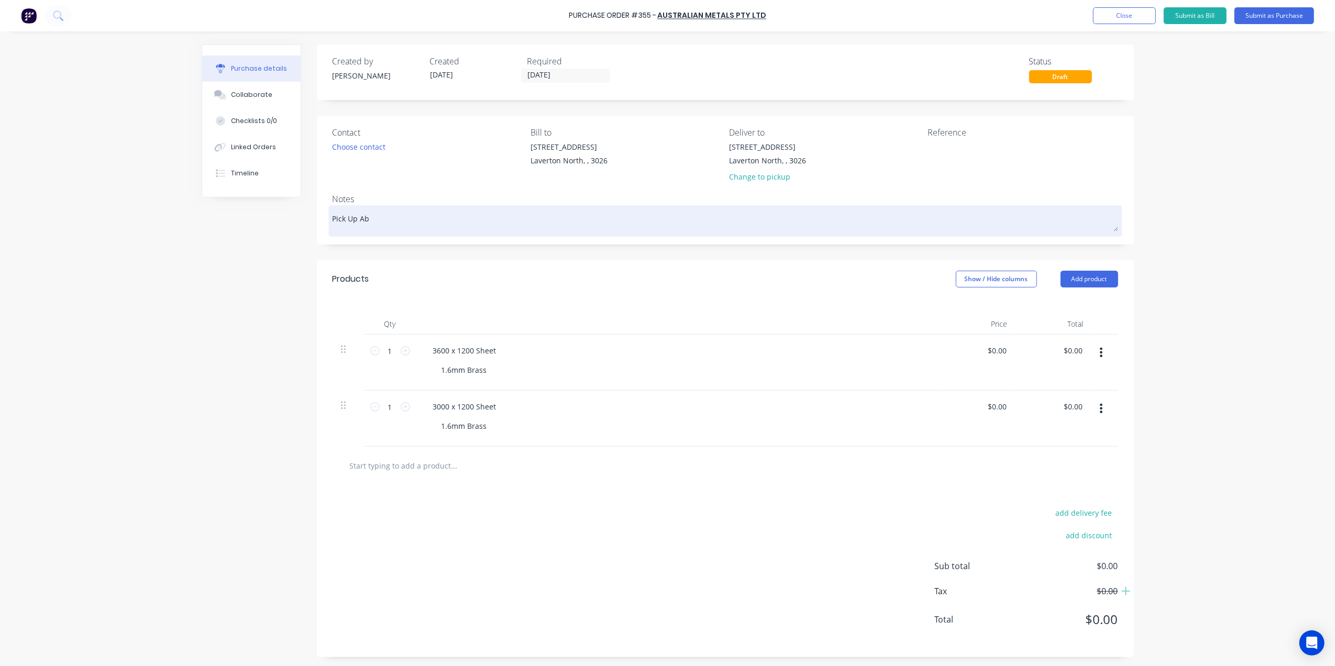
type textarea "Pick Up Abb"
type textarea "x"
type textarea "Pick Up Abbi"
type textarea "x"
type textarea "Pick Up Abbin"
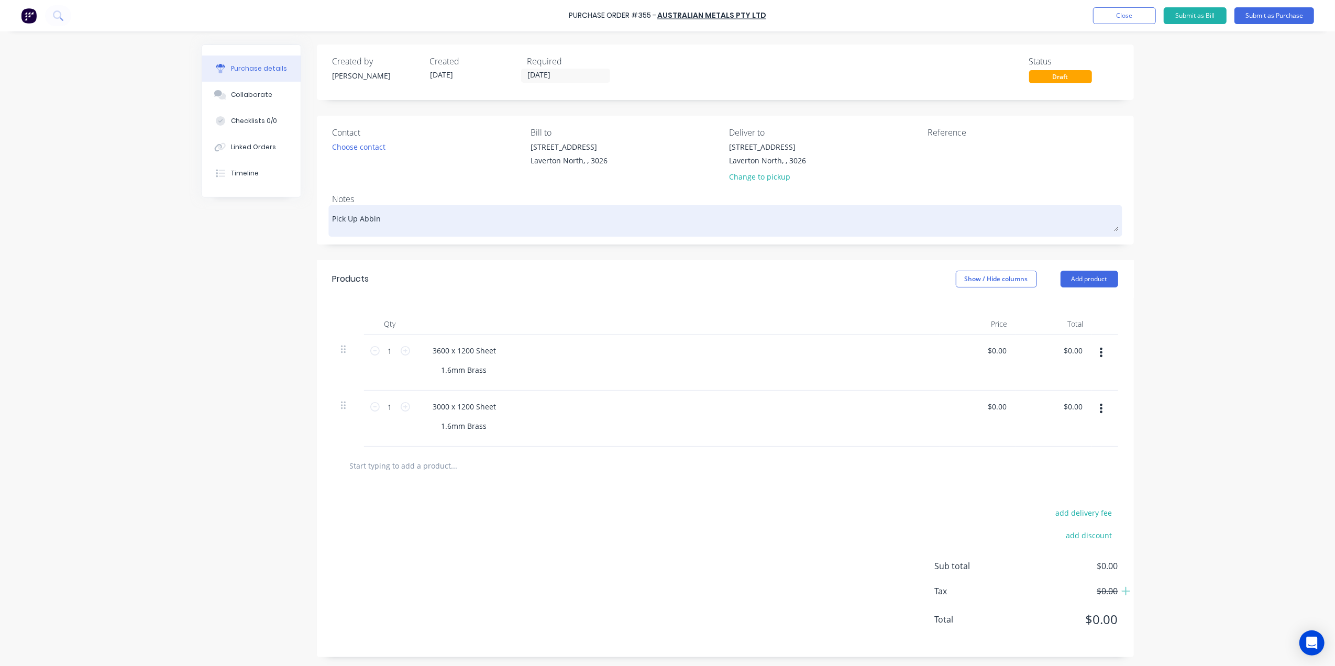
click at [355, 216] on textarea "Pick Up Abbin" at bounding box center [726, 220] width 786 height 24
type textarea "x"
type textarea "Pick Up BAbbin"
type textarea "x"
type textarea "Pick Up ByAbbin"
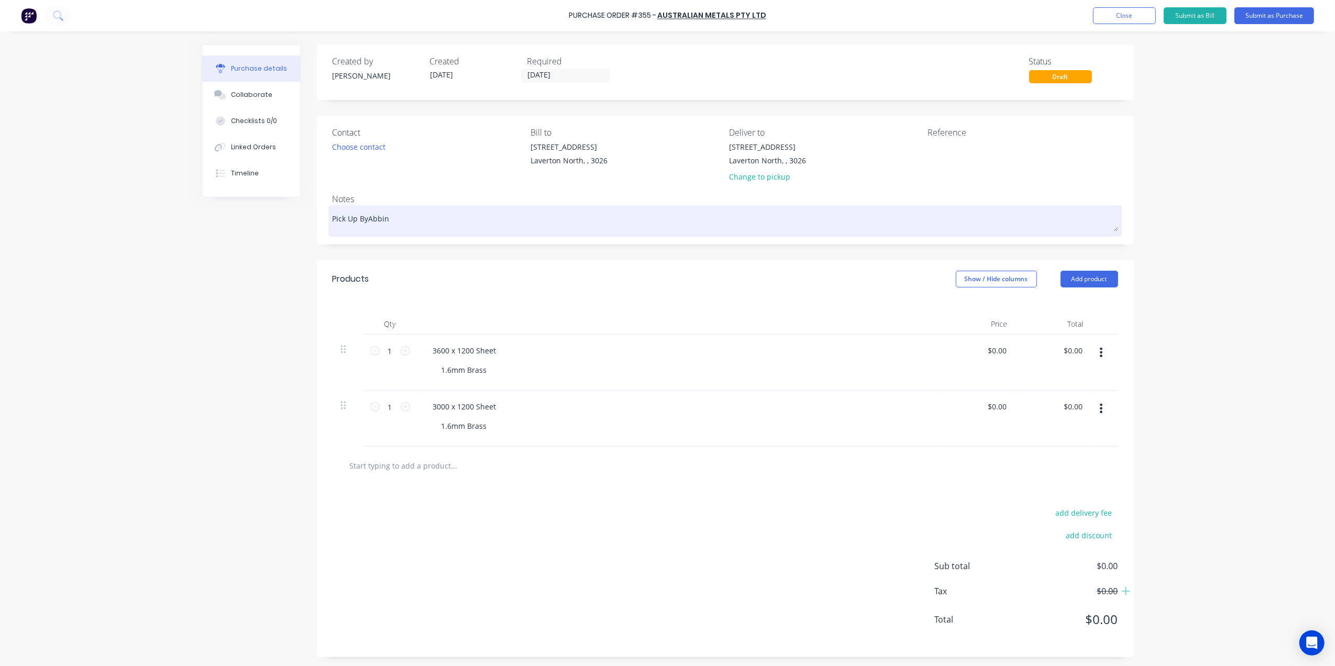
type textarea "x"
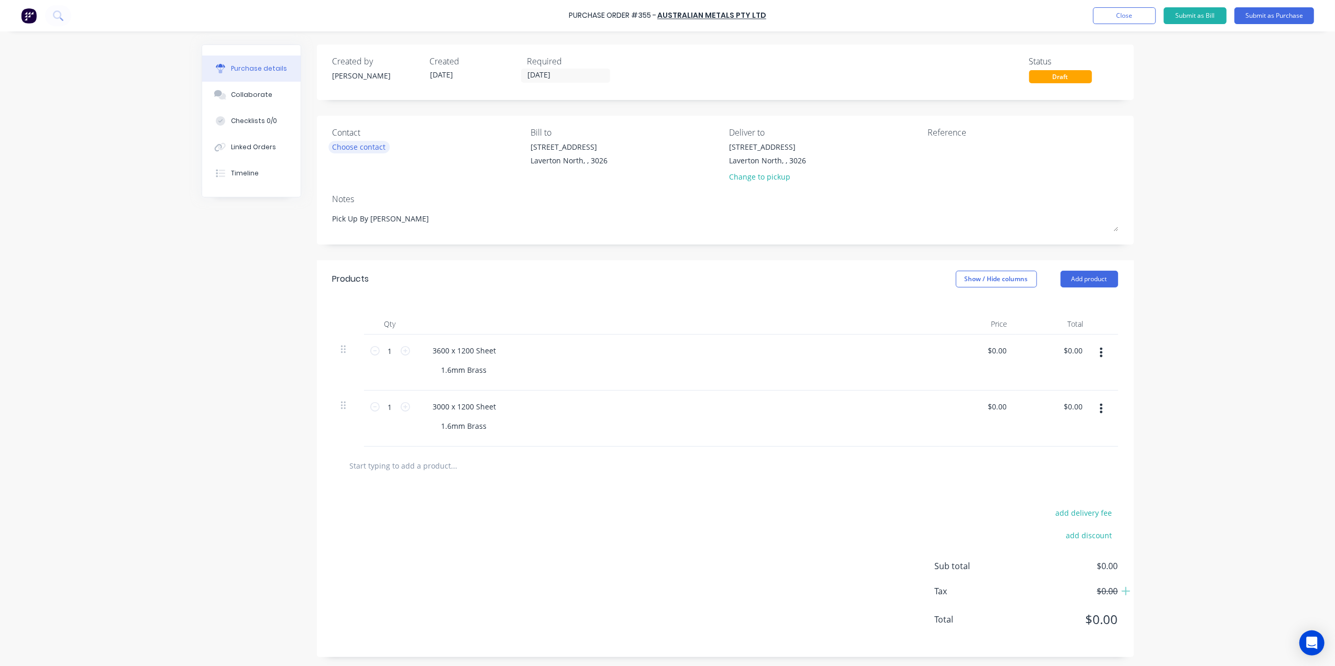
type textarea "Pick Up By Abbin"
type textarea "x"
type textarea "Pick Up By Abbin"
click at [365, 147] on div "Choose contact" at bounding box center [359, 146] width 53 height 11
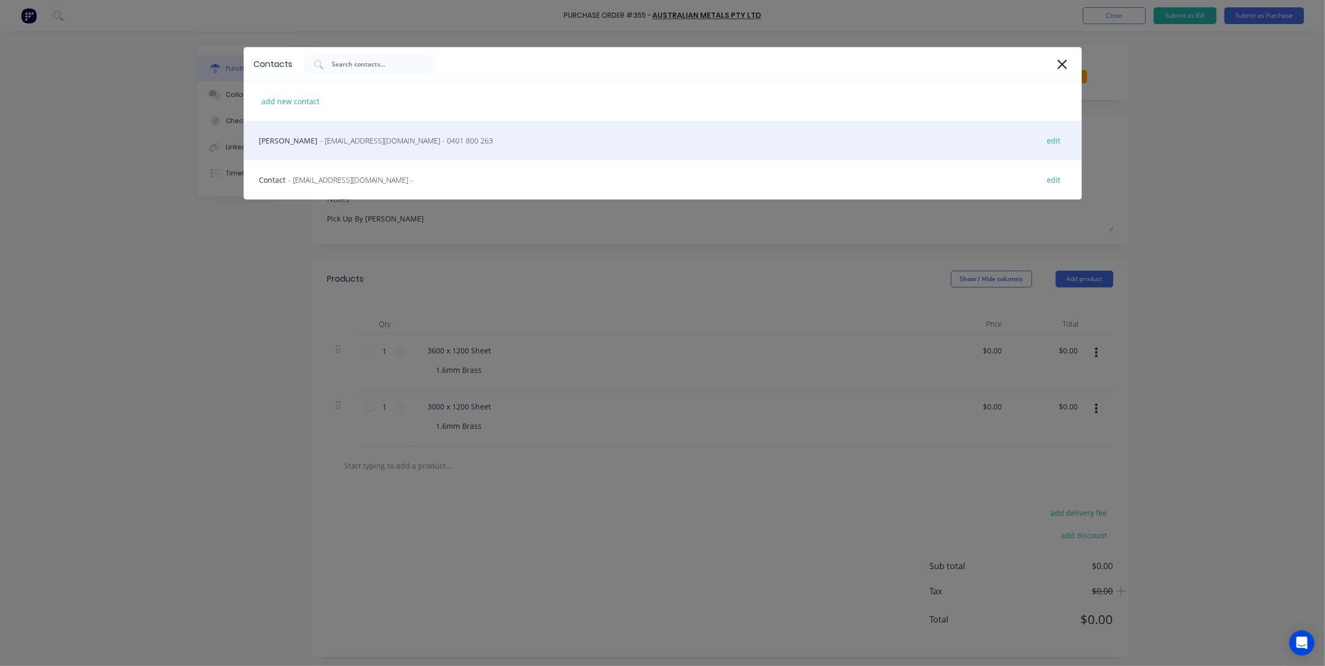
click at [355, 141] on span "- sales@australianmetals.com.au - 0401 800 263" at bounding box center [407, 140] width 173 height 11
type textarea "x"
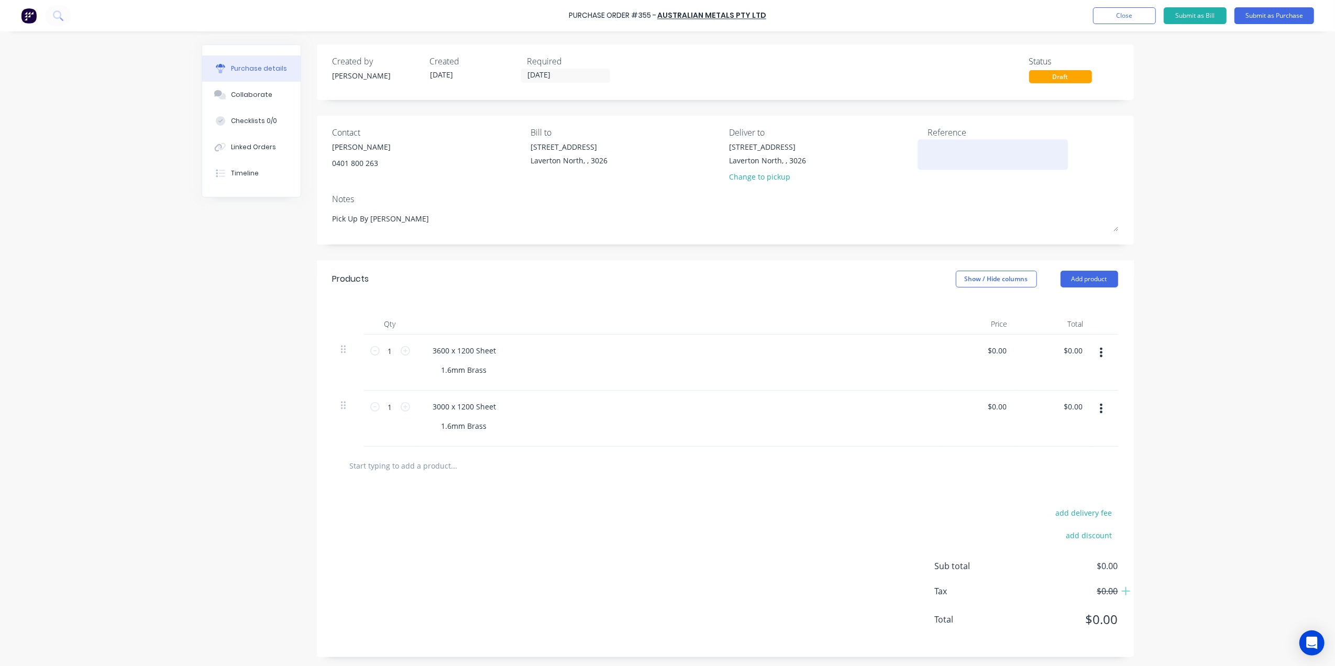
click at [945, 151] on textarea at bounding box center [993, 153] width 131 height 24
type textarea "#3"
type textarea "x"
type textarea "#36"
type textarea "x"
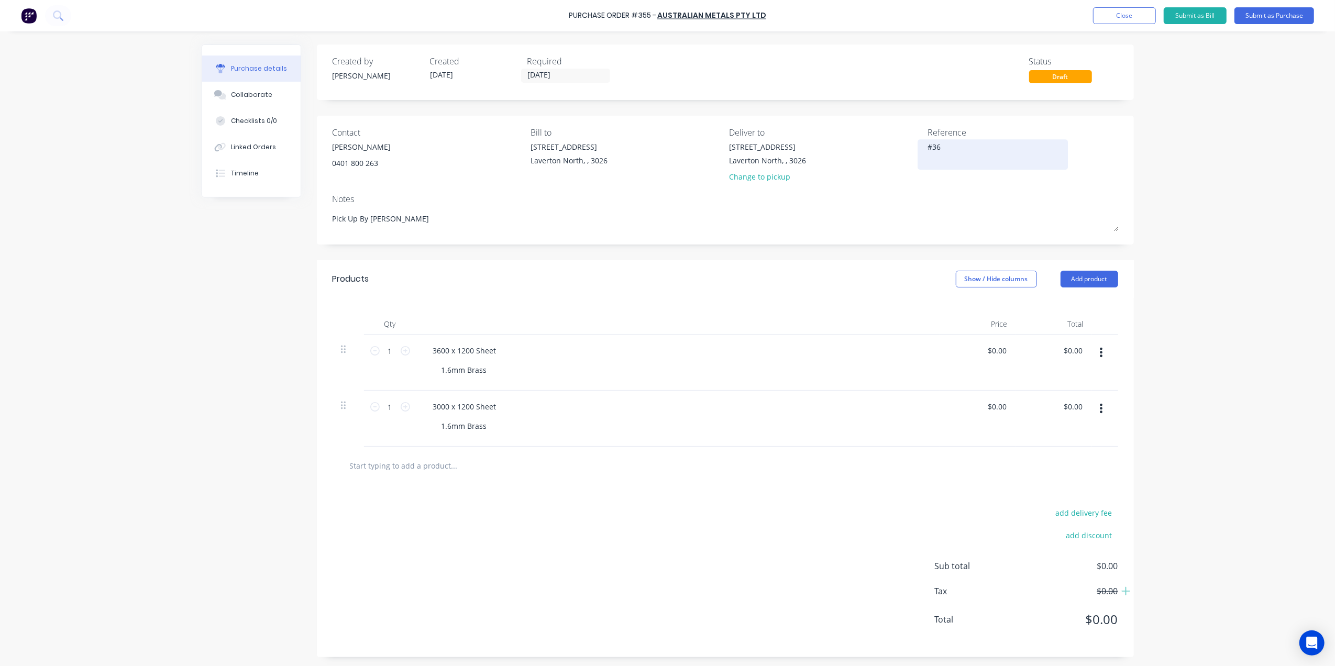
type textarea "#366"
type textarea "x"
type textarea "#3667"
type textarea "x"
type textarea "#3667"
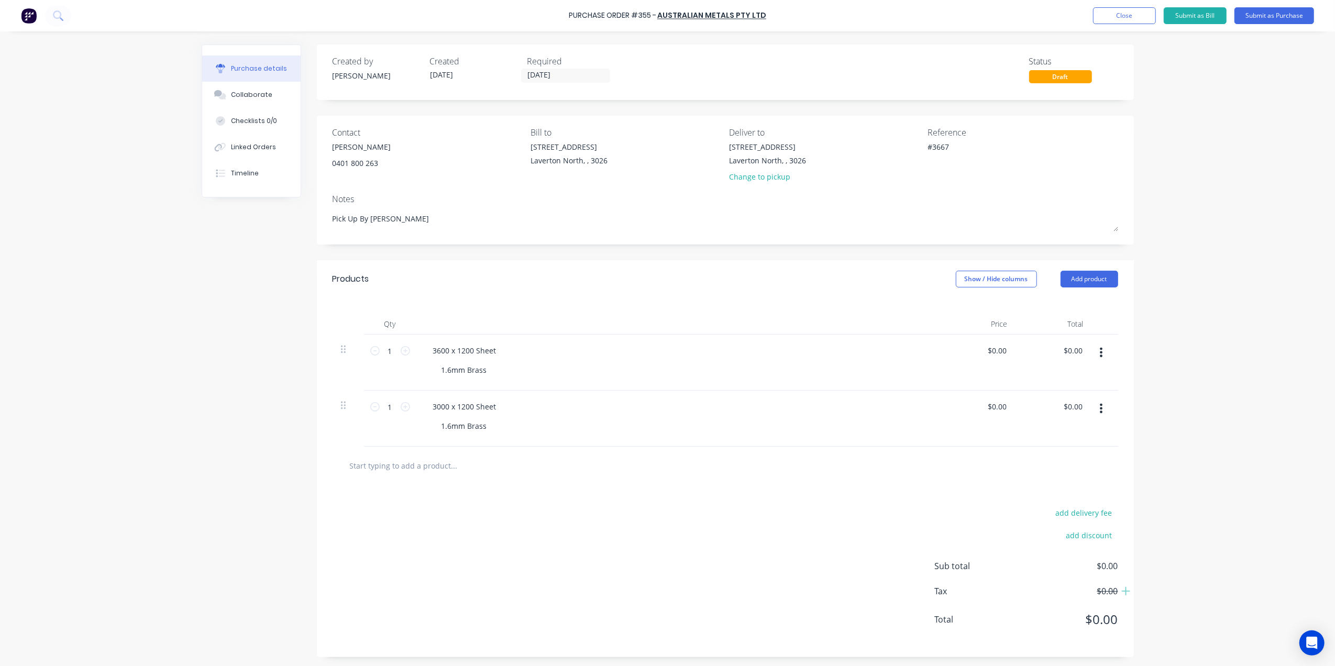
click at [726, 254] on div "Created by Gino Created 28/08/25 Required 28/08/25 Status Draft Contact Chris 0…" at bounding box center [725, 351] width 817 height 613
click at [544, 80] on input "[DATE]" at bounding box center [566, 75] width 88 height 13
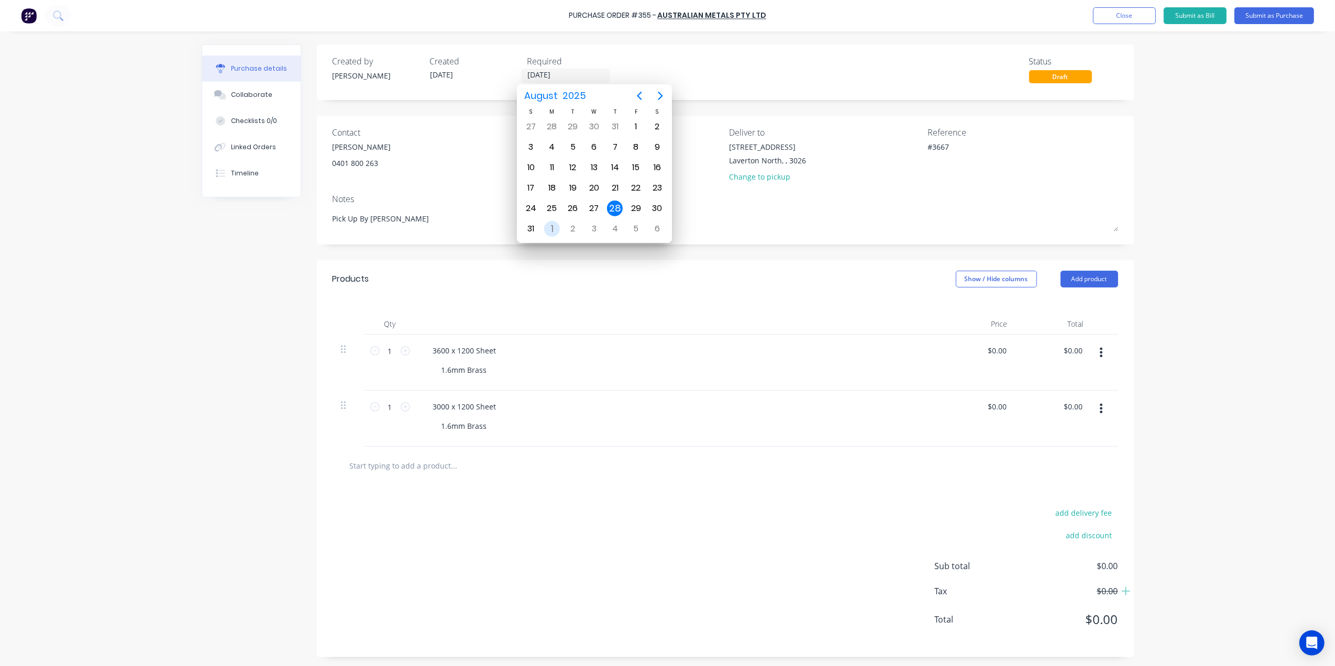
click at [555, 225] on div "1" at bounding box center [552, 229] width 16 height 16
type textarea "x"
type input "01/09/25"
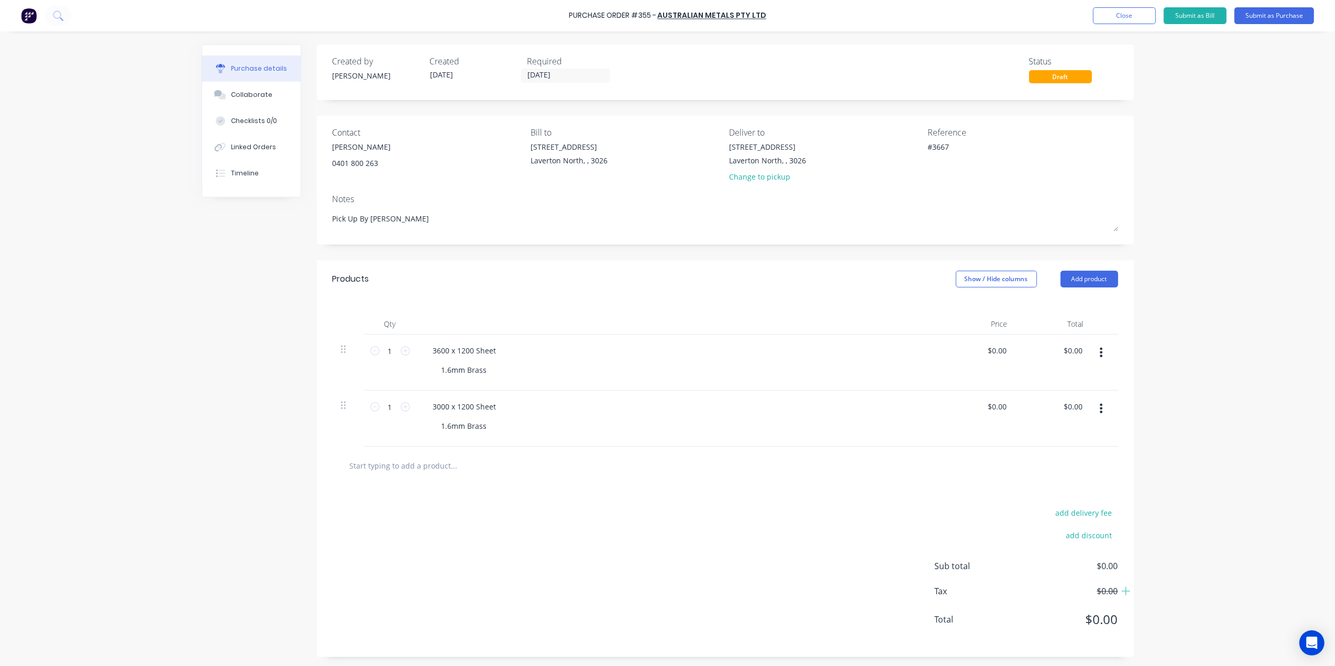
click at [588, 489] on div "add delivery fee add discount Sub total $0.00 Tax $0.00 Total $0.00" at bounding box center [725, 571] width 817 height 172
click at [1284, 14] on button "Submit as Purchase" at bounding box center [1275, 15] width 80 height 17
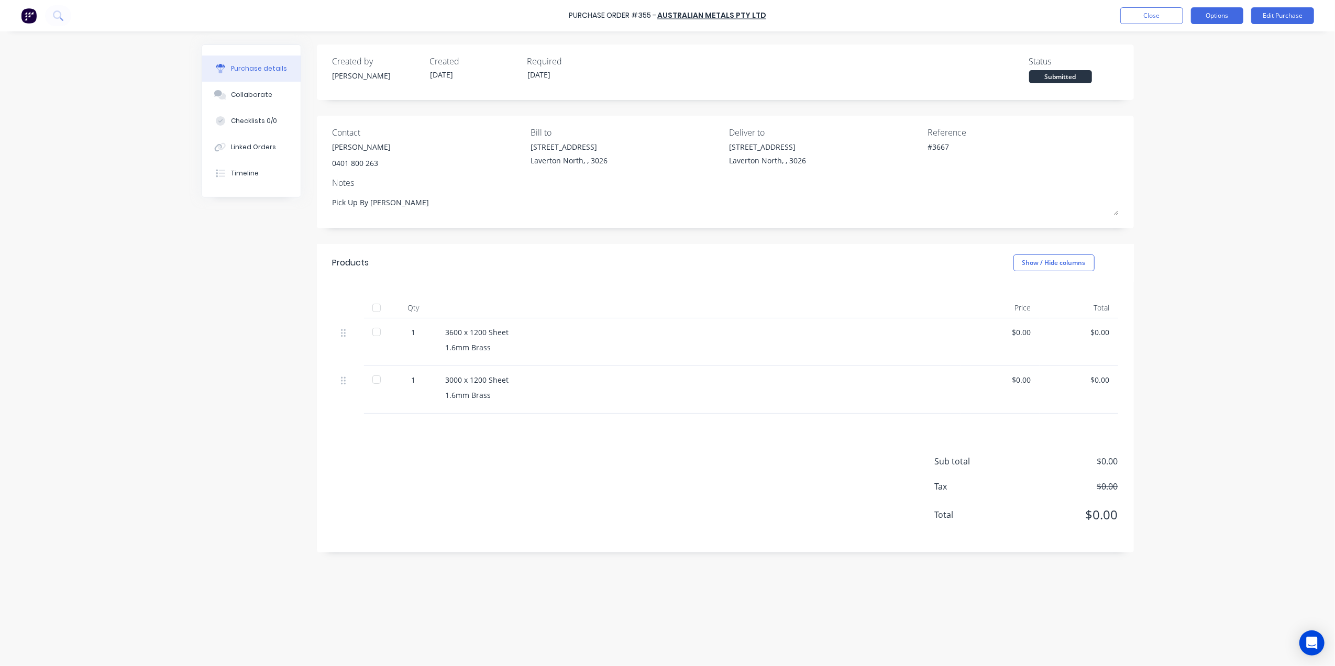
click at [1209, 18] on button "Options" at bounding box center [1217, 15] width 52 height 17
click at [1191, 39] on div "Print / Email" at bounding box center [1194, 42] width 81 height 15
click at [1202, 84] on div "Without pricing" at bounding box center [1194, 84] width 81 height 15
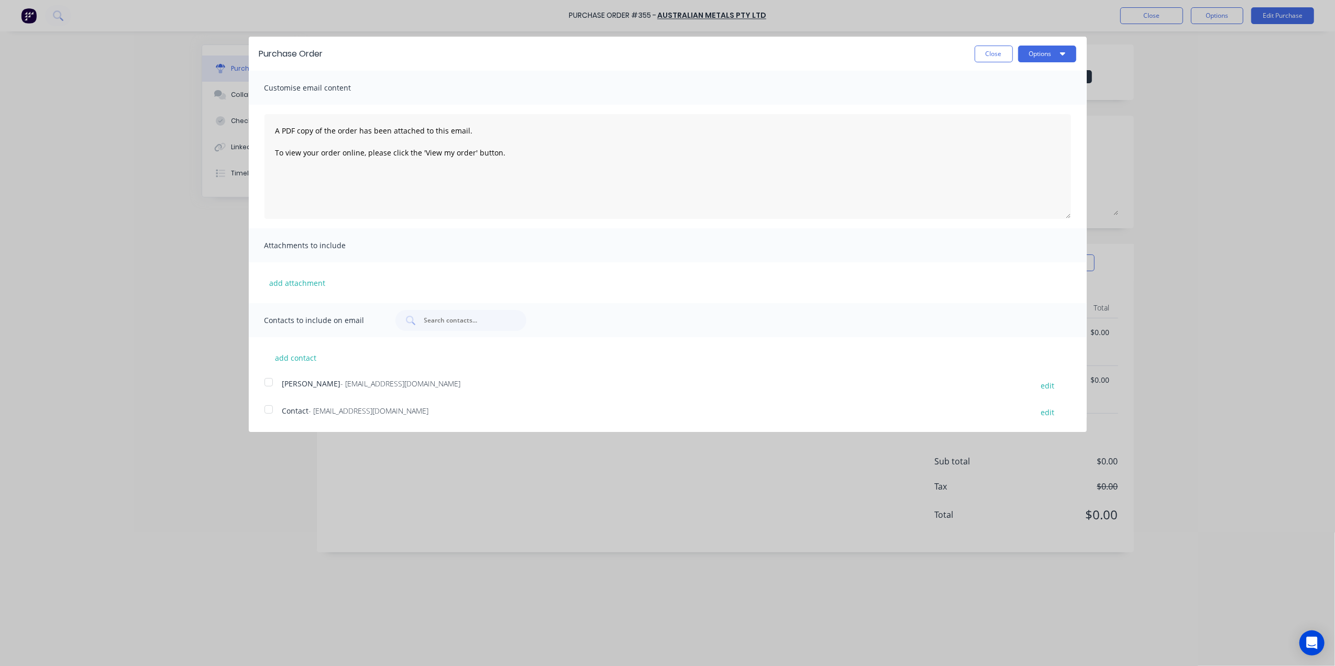
click at [277, 386] on div at bounding box center [268, 382] width 21 height 21
click at [1065, 53] on icon "button" at bounding box center [1062, 53] width 5 height 8
click at [1007, 98] on div "Email" at bounding box center [1027, 101] width 81 height 15
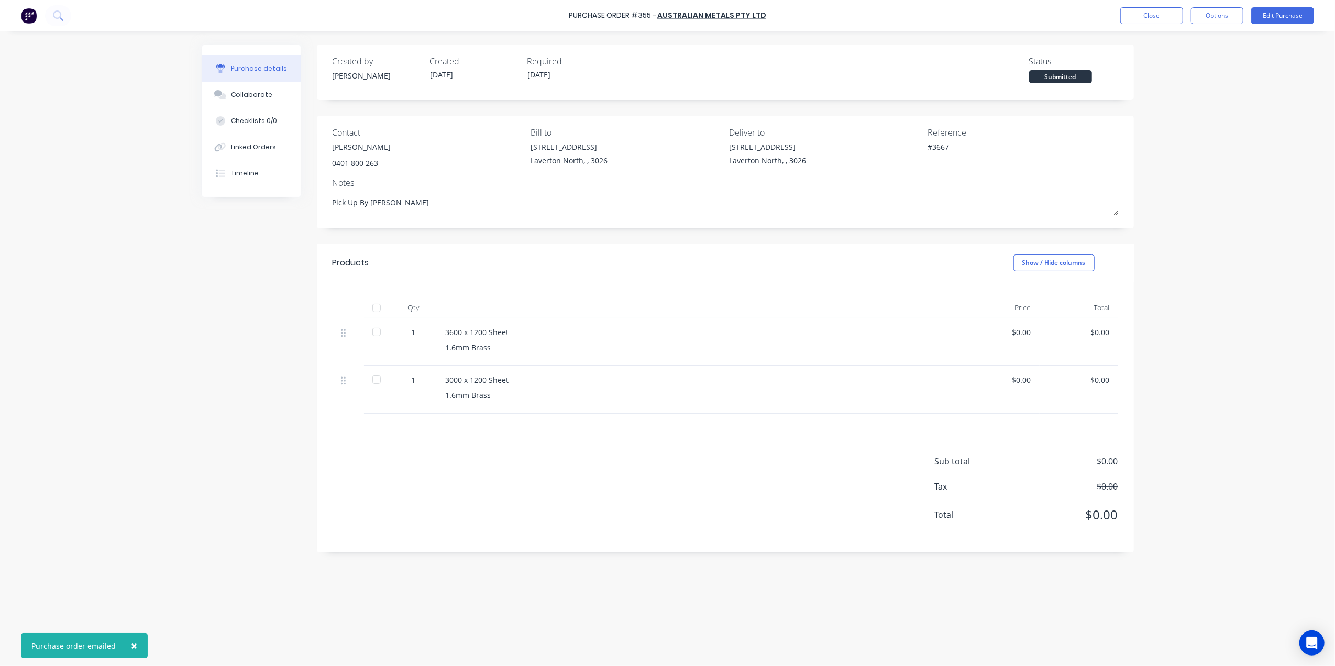
click at [1147, 26] on div "Purchase Order #355 - Australian Metals Pty Ltd Close Options Edit Purchase" at bounding box center [667, 15] width 1335 height 31
click at [1164, 11] on button "Close" at bounding box center [1152, 15] width 63 height 17
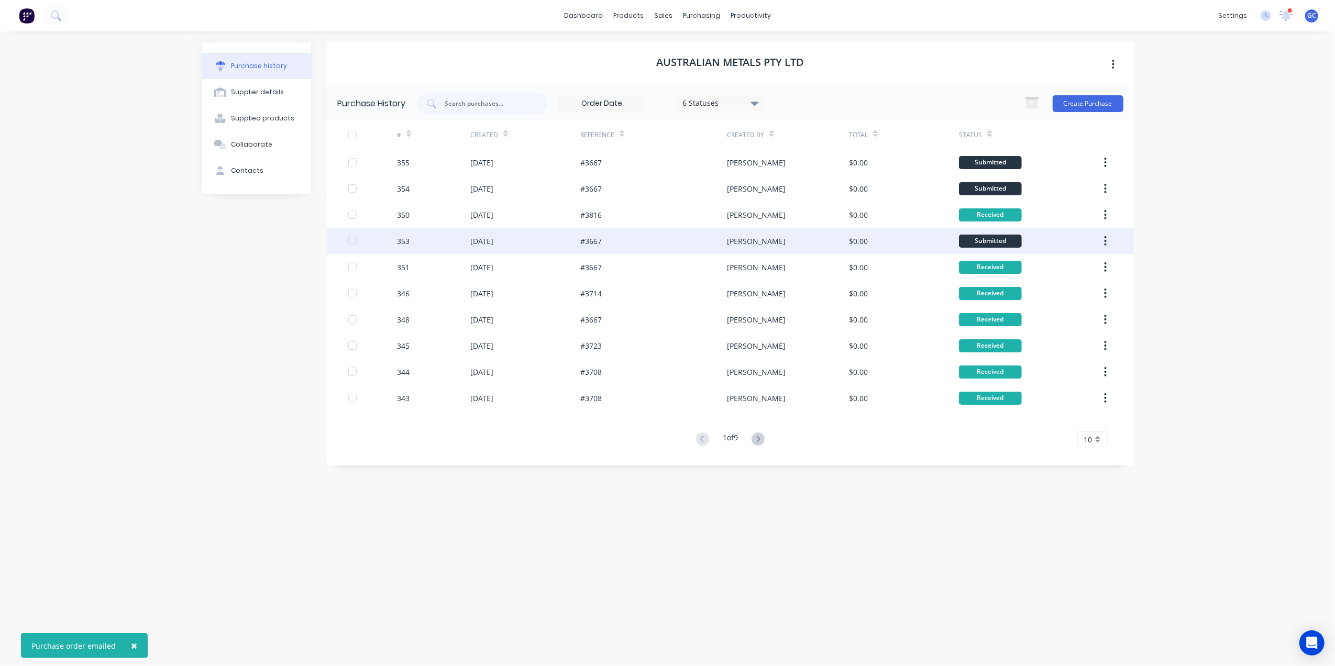
click at [876, 246] on div "$0.00" at bounding box center [904, 241] width 110 height 26
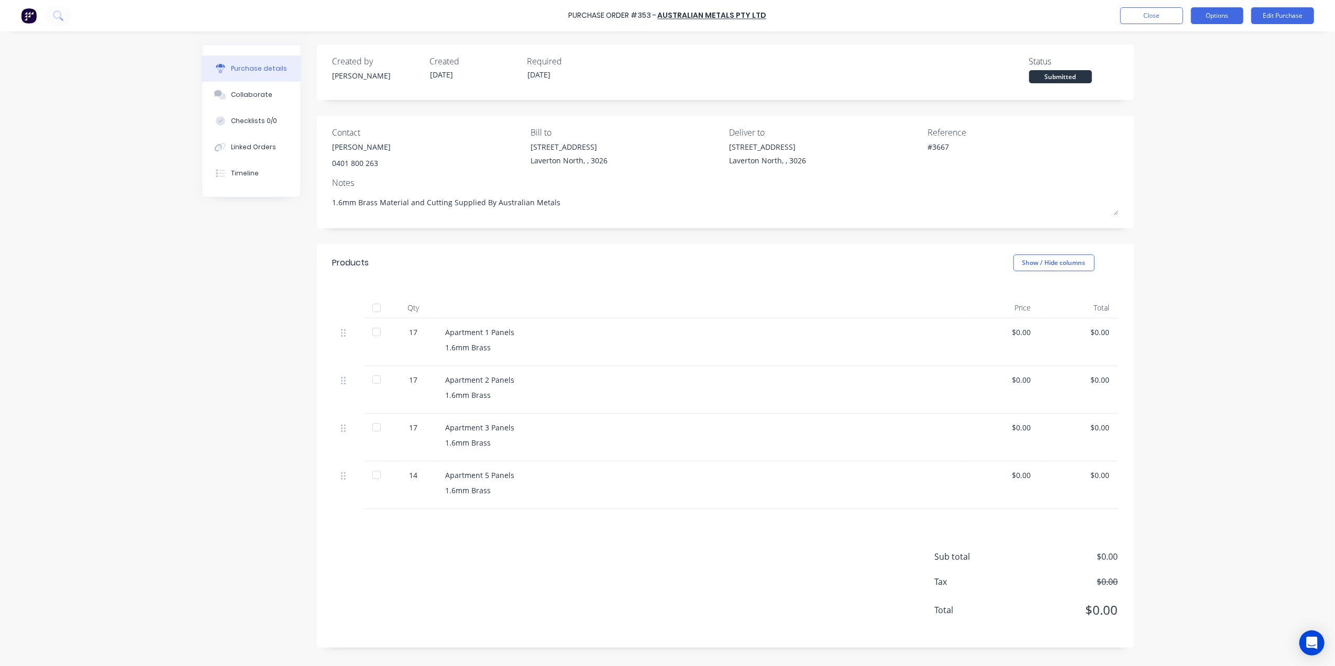
click at [1212, 15] on button "Options" at bounding box center [1217, 15] width 52 height 17
click at [1180, 149] on div "Archive" at bounding box center [1194, 147] width 81 height 15
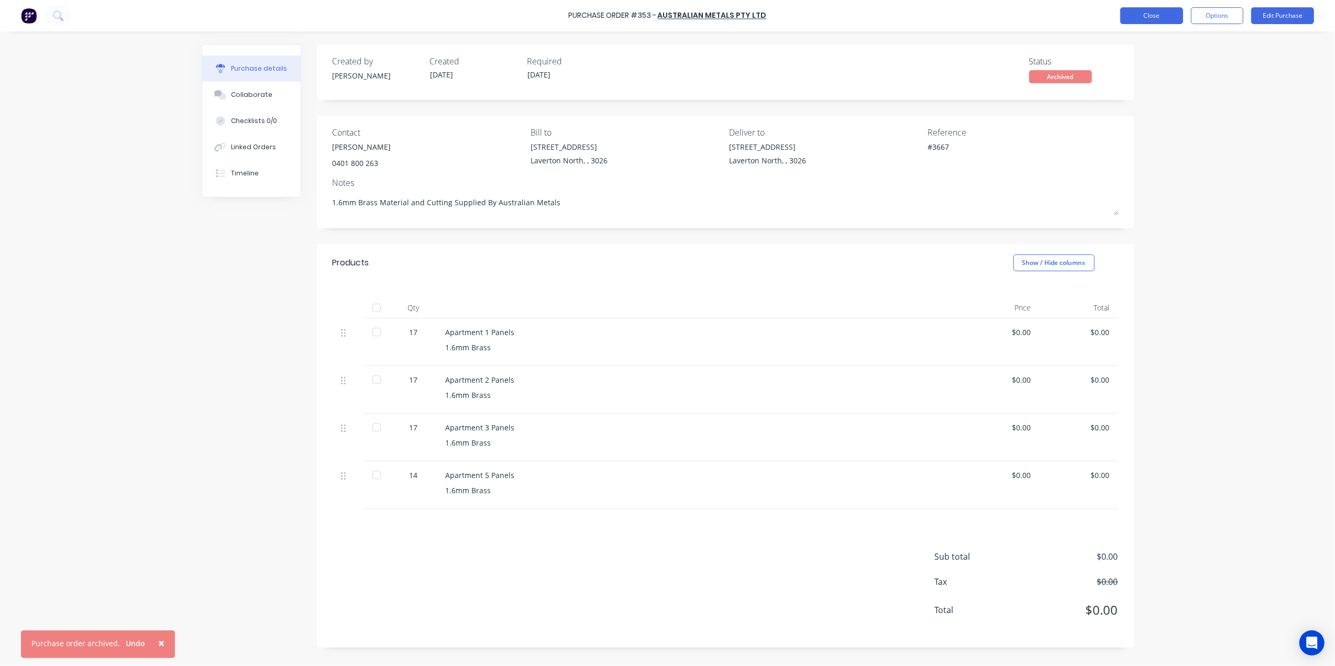
click at [1136, 19] on button "Close" at bounding box center [1152, 15] width 63 height 17
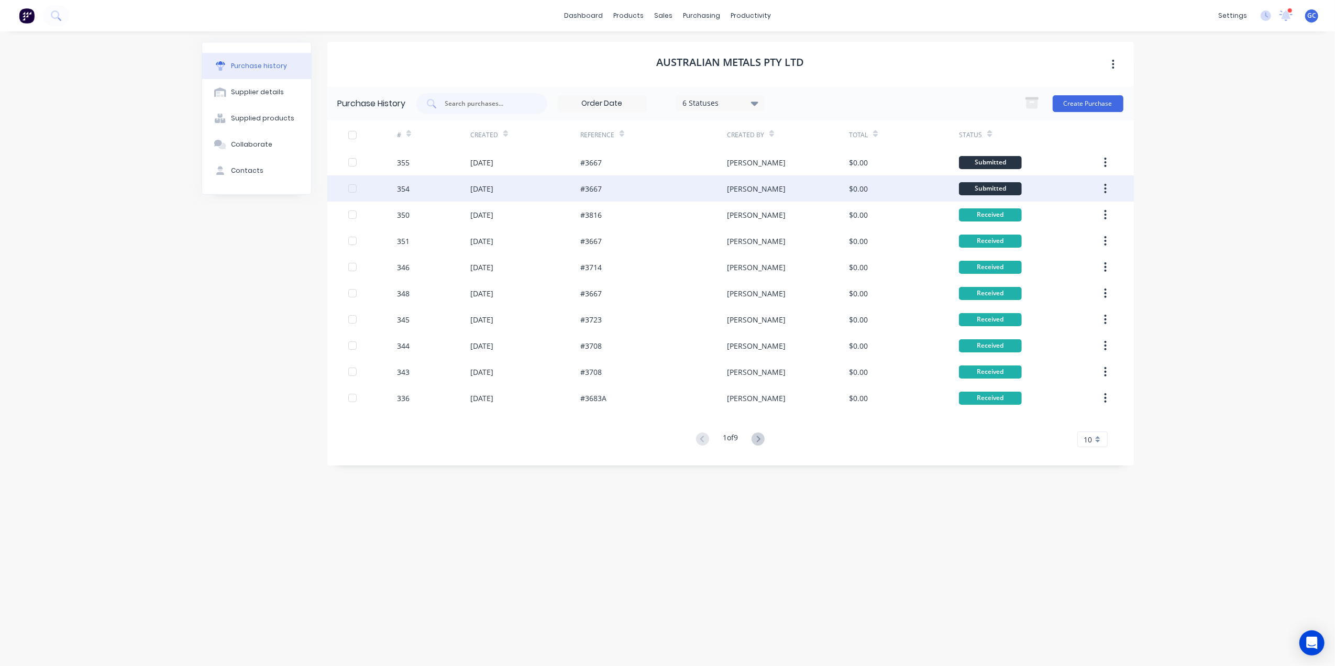
click at [556, 188] on div "[DATE]" at bounding box center [525, 189] width 110 height 26
type textarea "x"
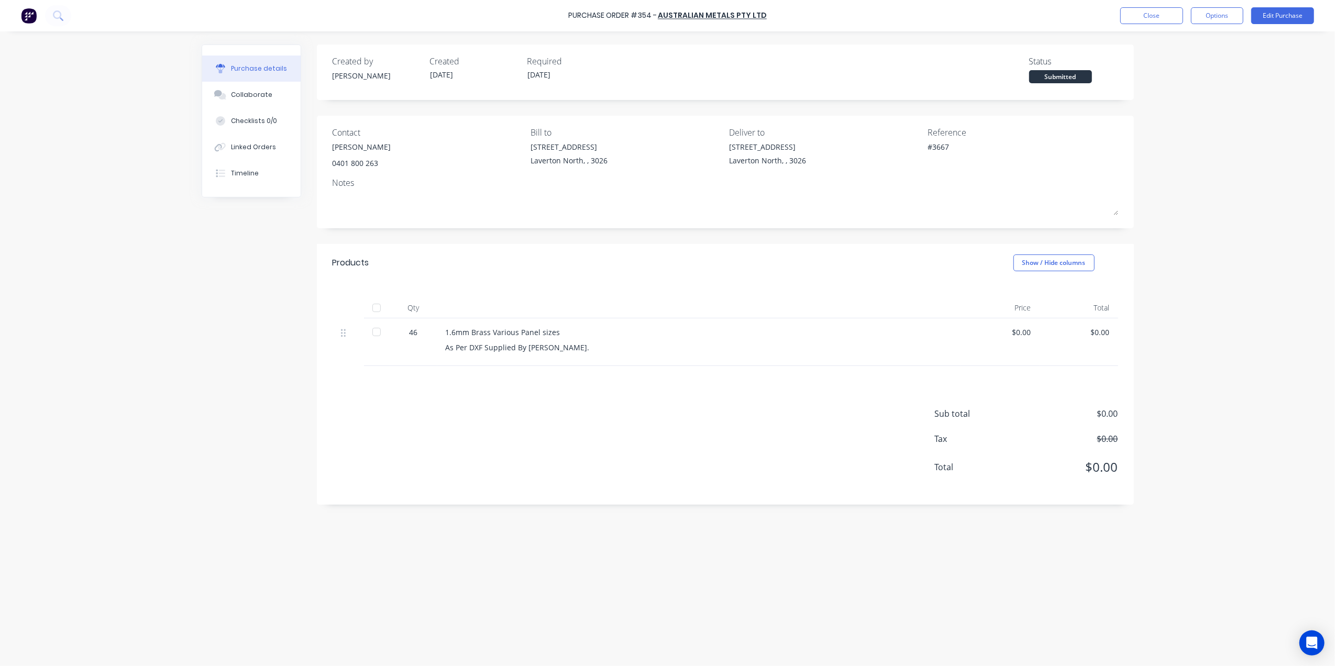
click at [552, 444] on div "Sub total $0.00 Tax $0.00 Total $0.00" at bounding box center [725, 435] width 817 height 139
click at [1145, 19] on button "Close" at bounding box center [1152, 15] width 63 height 17
